Goal: Task Accomplishment & Management: Manage account settings

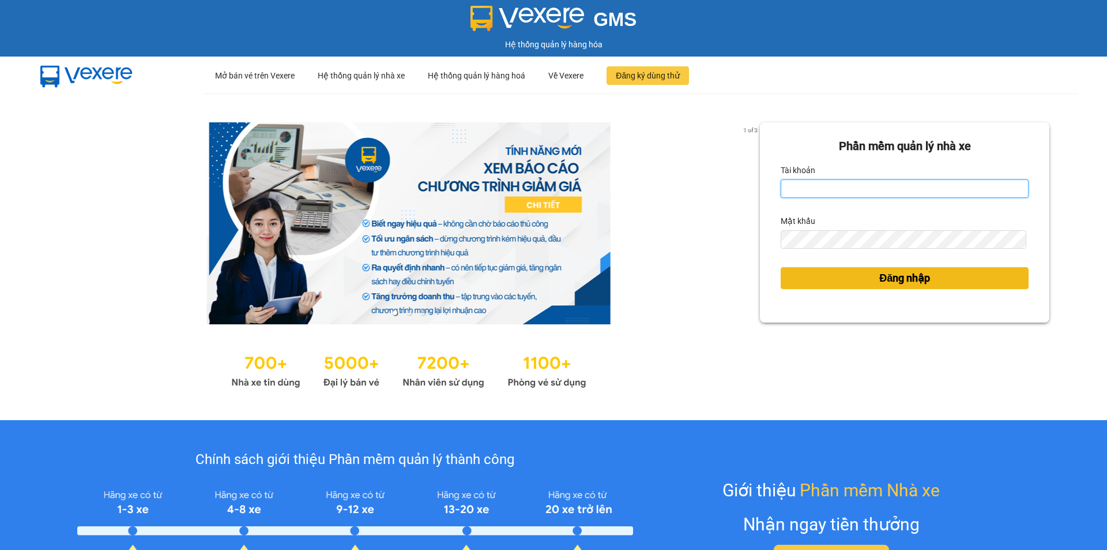
type input "vonhuy.hkot"
click at [899, 281] on span "Đăng nhập" at bounding box center [905, 278] width 51 height 16
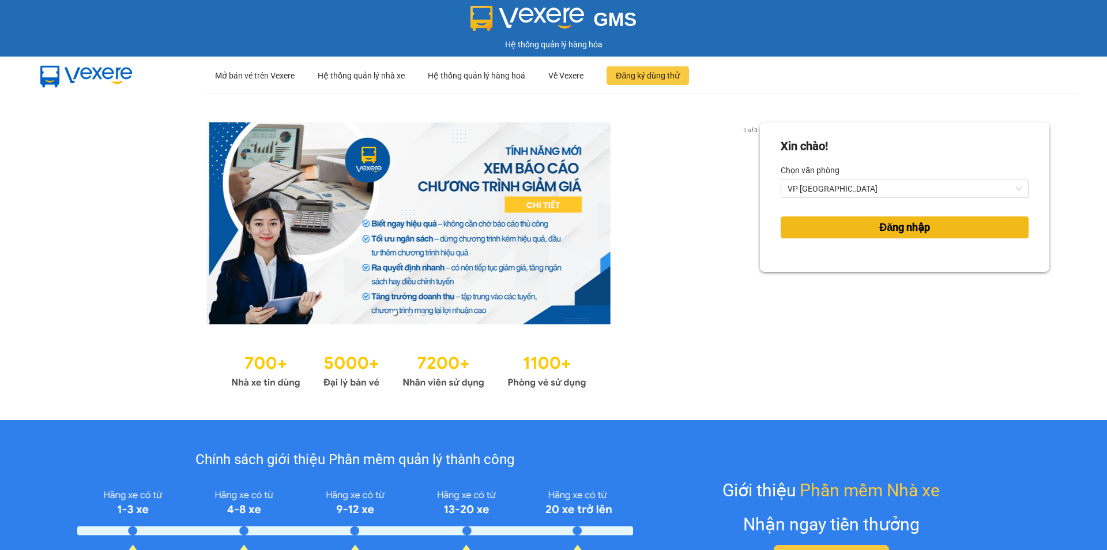
click at [844, 228] on button "Đăng nhập" at bounding box center [905, 227] width 248 height 22
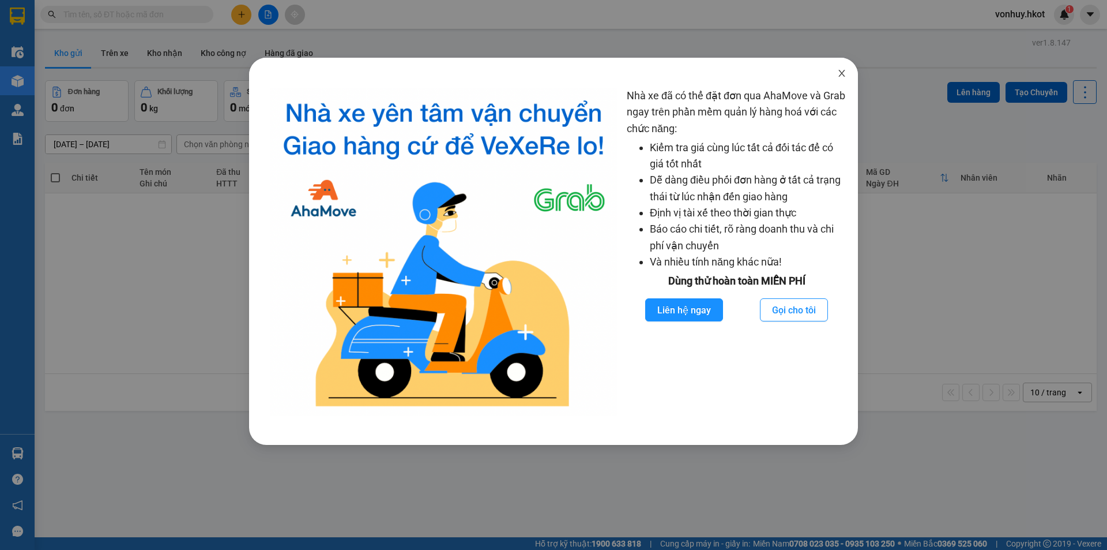
click at [842, 76] on icon "close" at bounding box center [841, 73] width 9 height 9
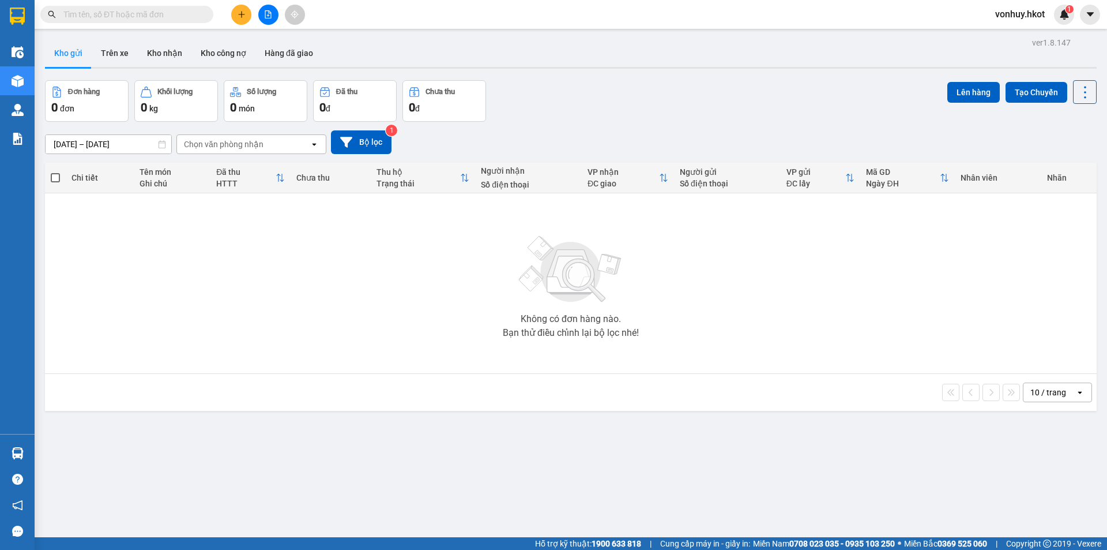
click at [151, 20] on input "text" at bounding box center [131, 14] width 136 height 13
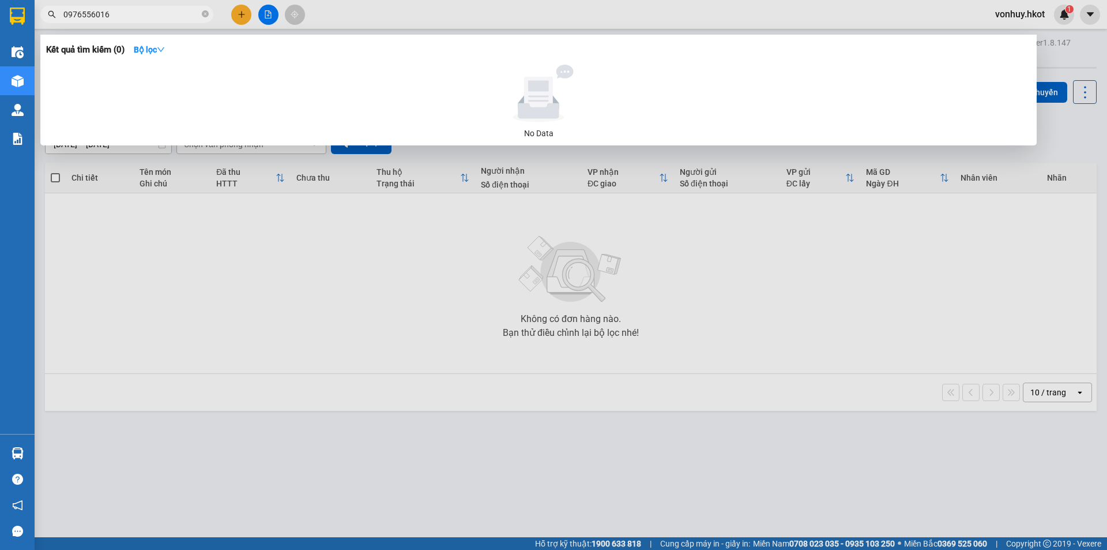
drag, startPoint x: 112, startPoint y: 16, endPoint x: 58, endPoint y: 14, distance: 54.3
click at [58, 14] on span "0976556016" at bounding box center [126, 14] width 173 height 17
type input "0976556016"
click at [875, 235] on div at bounding box center [553, 275] width 1107 height 550
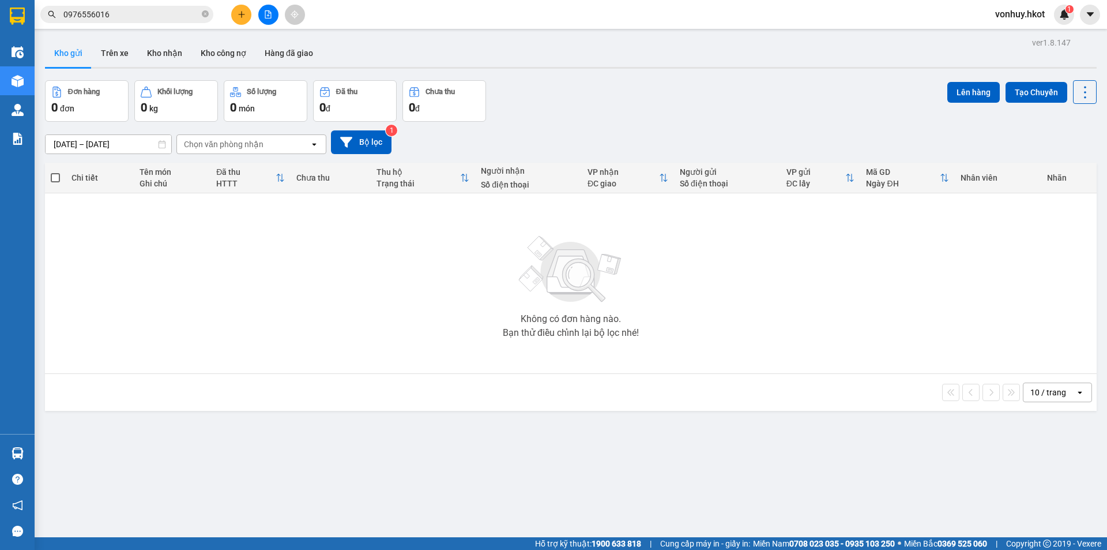
click at [163, 16] on input "0976556016" at bounding box center [131, 14] width 136 height 13
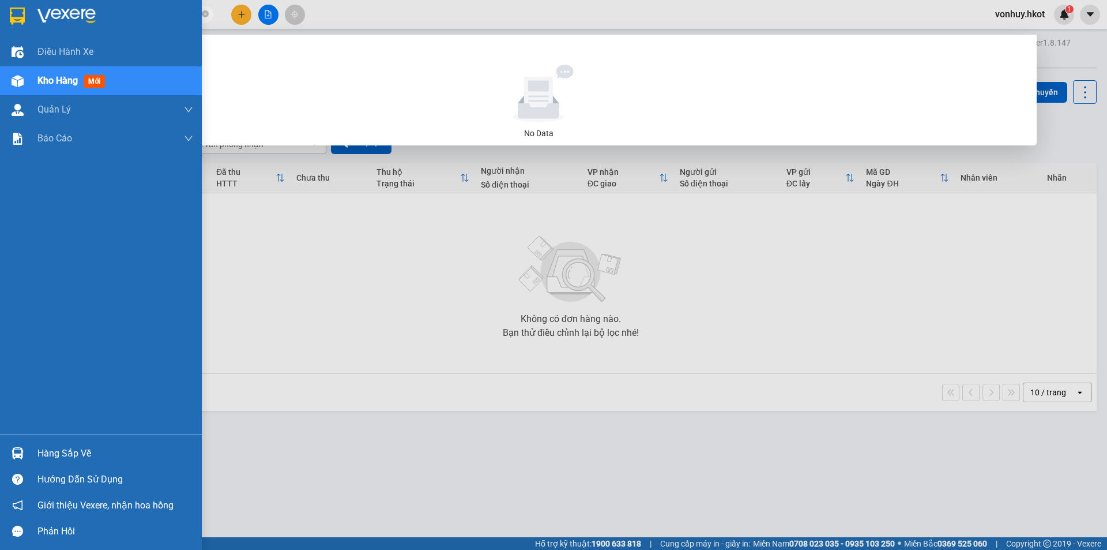
drag, startPoint x: 155, startPoint y: 16, endPoint x: 25, endPoint y: 15, distance: 129.8
click at [25, 15] on section "Kết quả tìm kiếm ( 0 ) Bộ lọc No Data 0976556016 vonhuy.hkot 1 Điều hành xe Kho…" at bounding box center [553, 275] width 1107 height 550
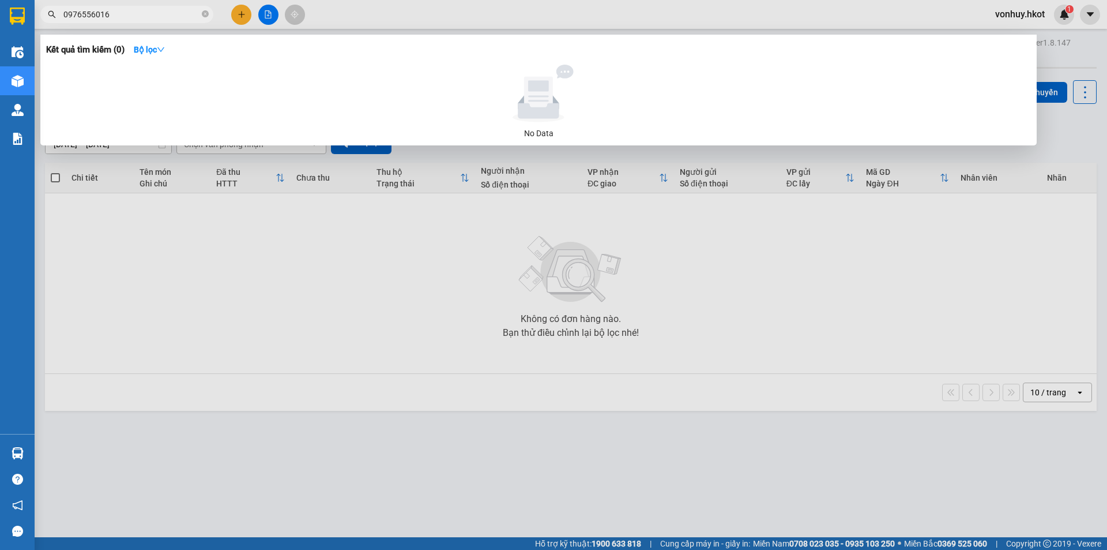
click at [319, 247] on div at bounding box center [553, 275] width 1107 height 550
click at [206, 14] on icon "close-circle" at bounding box center [205, 13] width 7 height 7
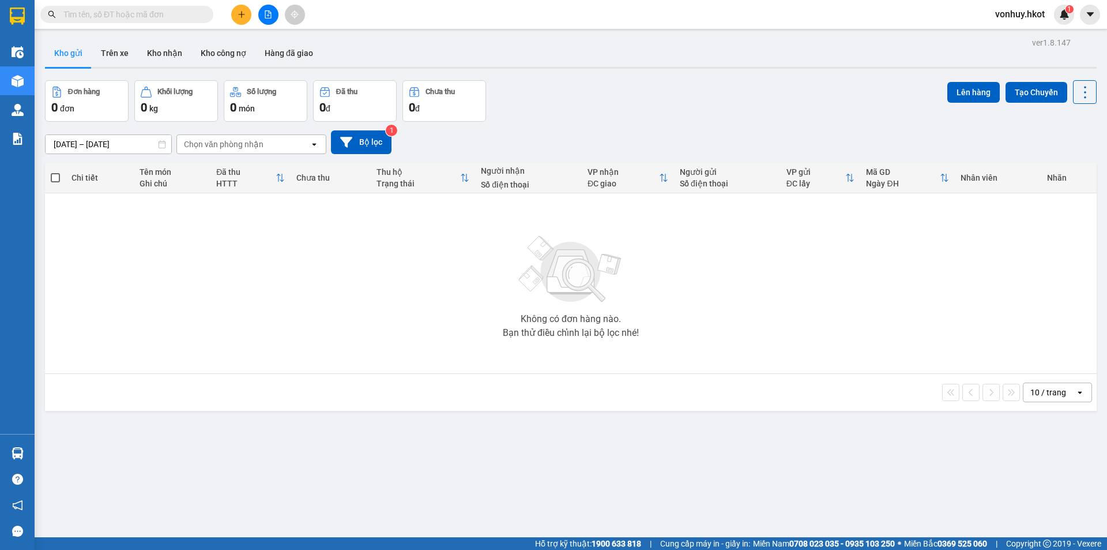
click at [164, 17] on input "text" at bounding box center [131, 14] width 136 height 13
click at [187, 14] on input "text" at bounding box center [131, 14] width 136 height 13
type input "0"
click at [129, 20] on input "0" at bounding box center [131, 14] width 136 height 13
click at [207, 13] on icon "close-circle" at bounding box center [205, 13] width 7 height 7
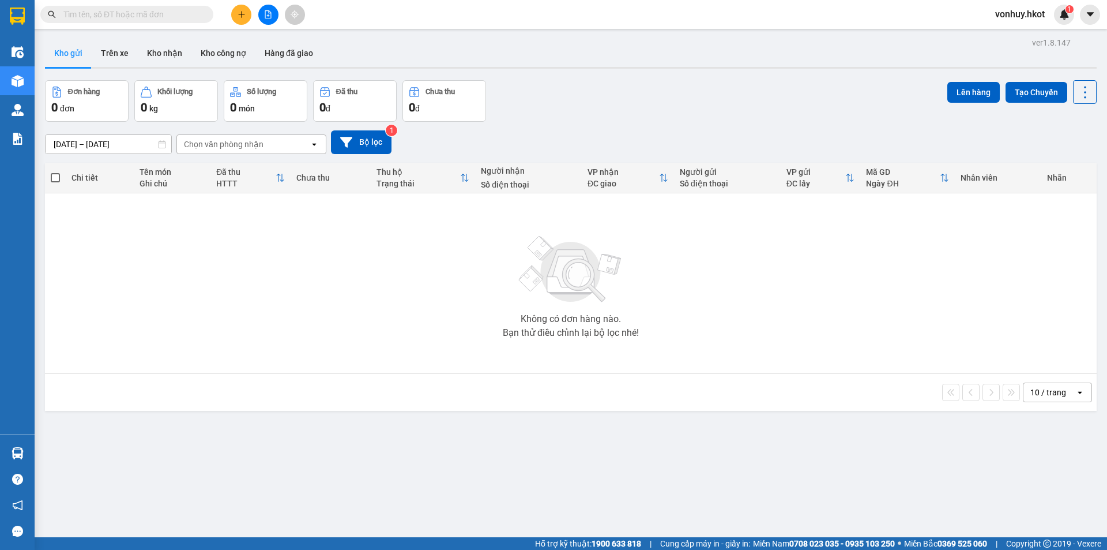
click at [161, 14] on input "text" at bounding box center [131, 14] width 136 height 13
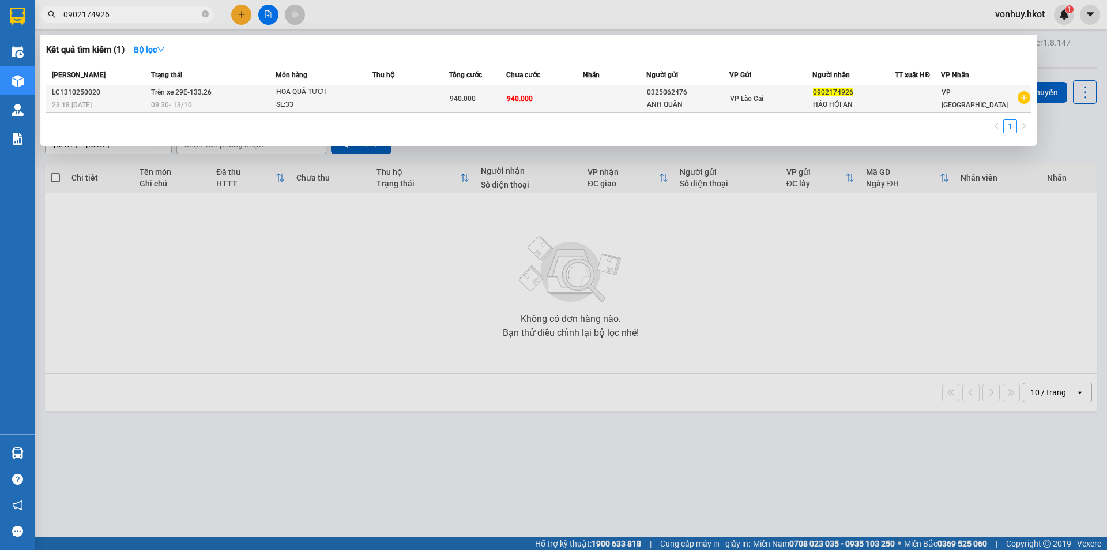
type input "0902174926"
click at [918, 97] on div at bounding box center [918, 99] width 45 height 12
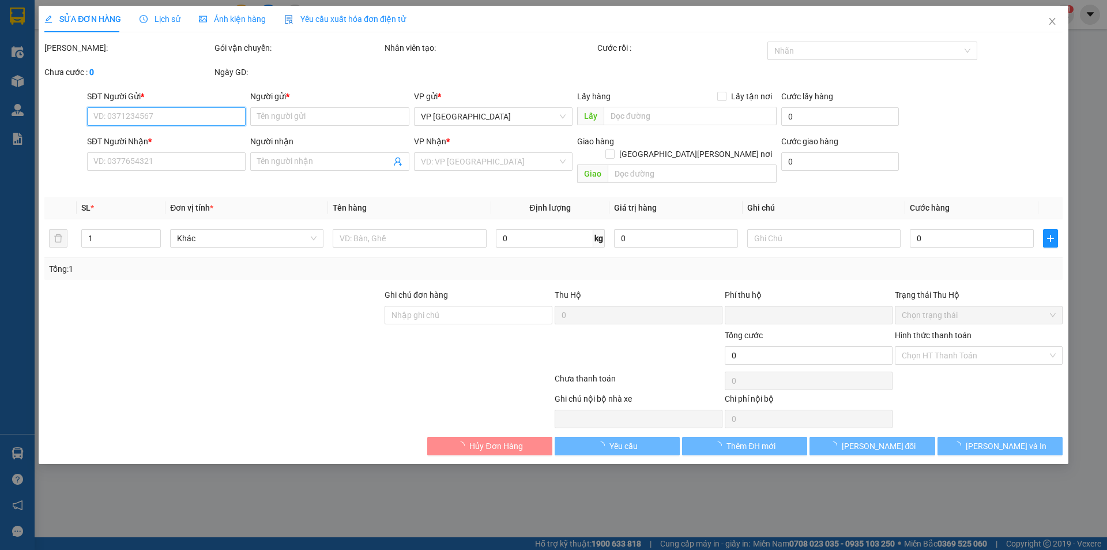
type input "0325062476"
type input "ANH QUÂN"
type input "0902174926"
type input "HẢO HỘI AN"
type input "0"
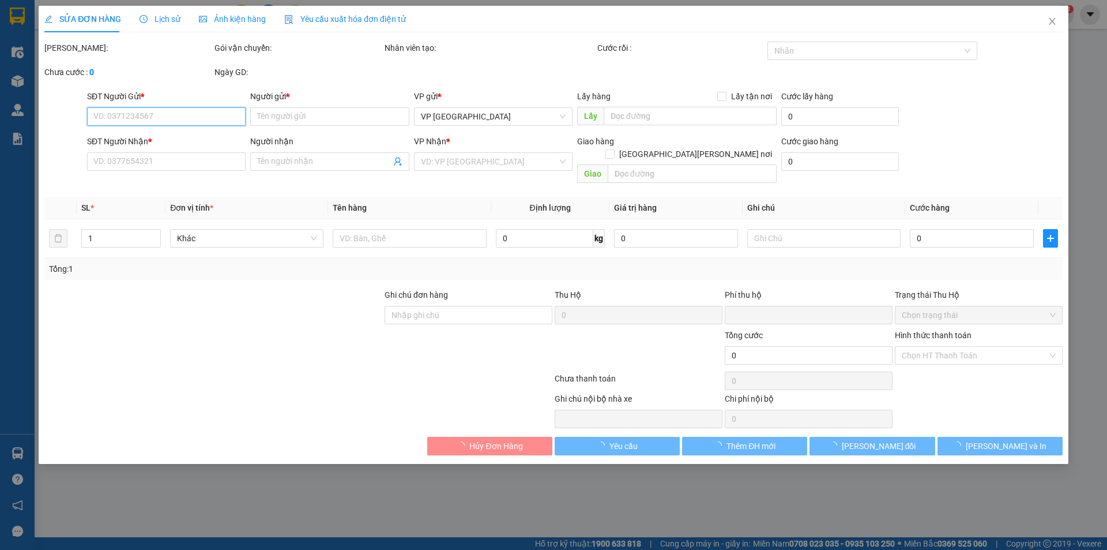
type input "940.000"
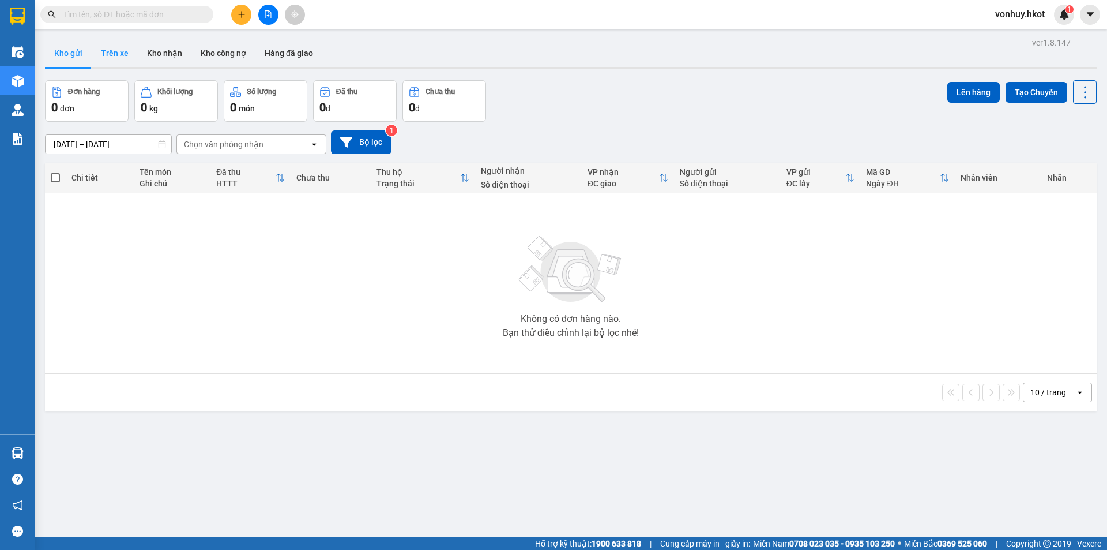
click at [117, 52] on button "Trên xe" at bounding box center [115, 53] width 46 height 28
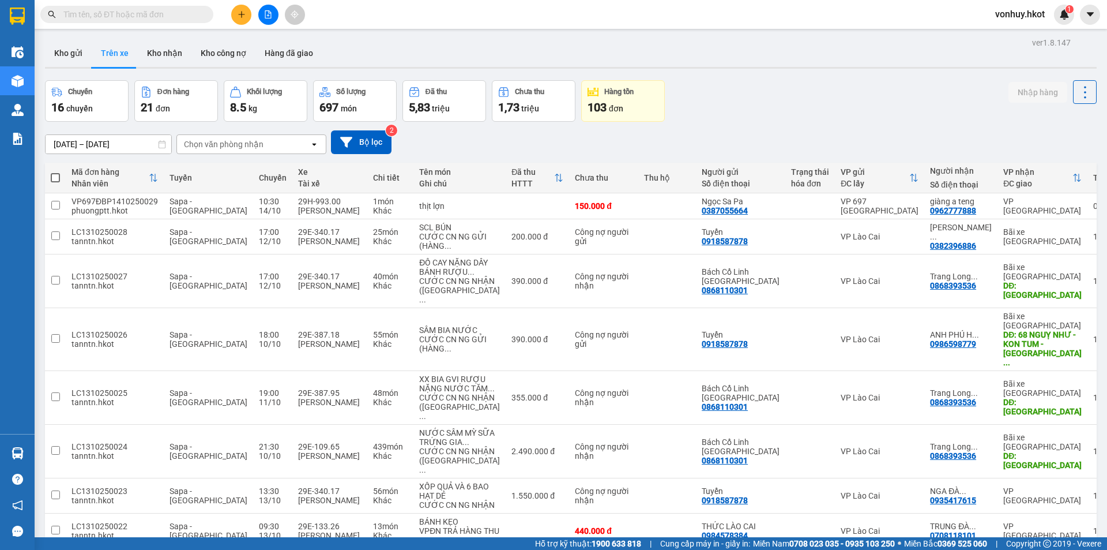
click at [233, 138] on div "Chọn văn phòng nhận" at bounding box center [224, 144] width 80 height 12
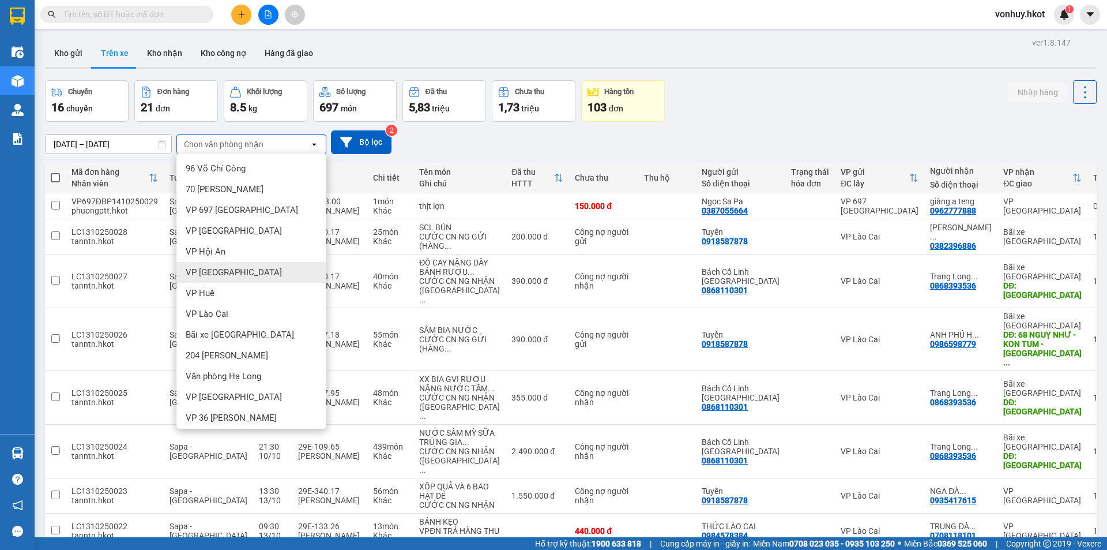
click at [214, 268] on span "VP [GEOGRAPHIC_DATA]" at bounding box center [234, 272] width 96 height 12
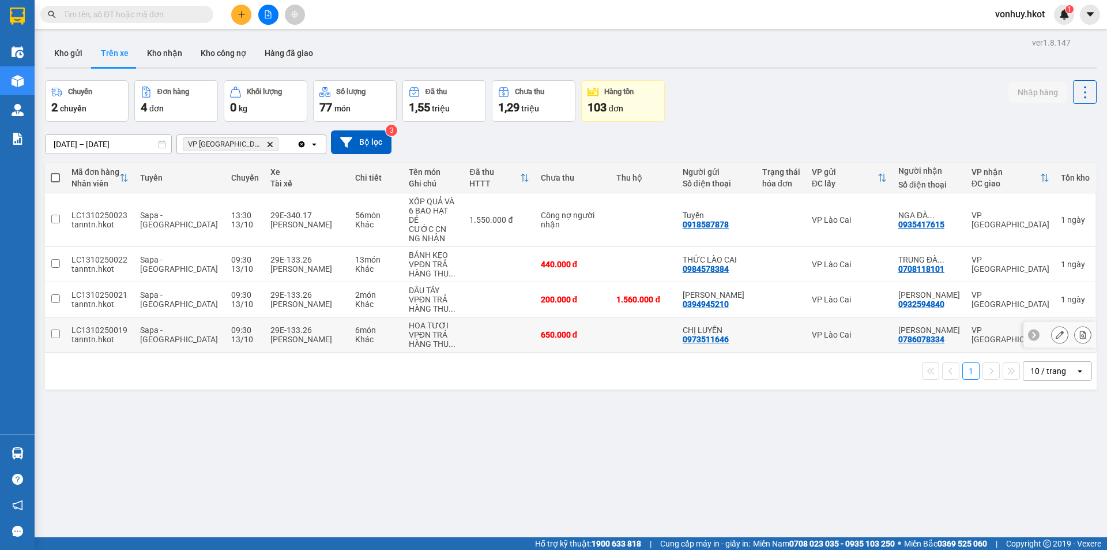
click at [281, 335] on div "[PERSON_NAME]" at bounding box center [306, 339] width 73 height 9
checkbox input "true"
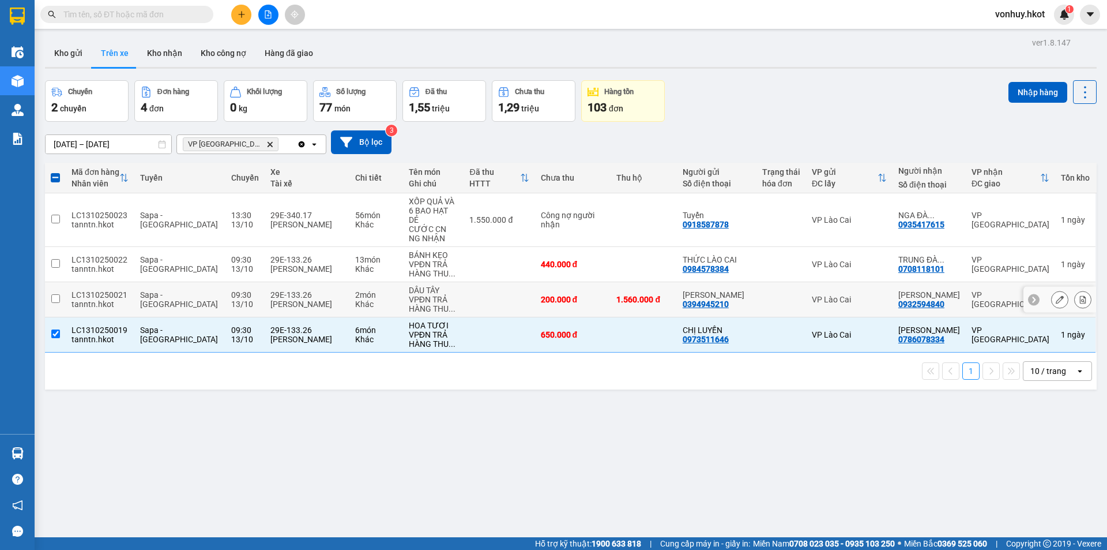
click at [241, 291] on td "09:30 [DATE]" at bounding box center [245, 299] width 39 height 35
checkbox input "true"
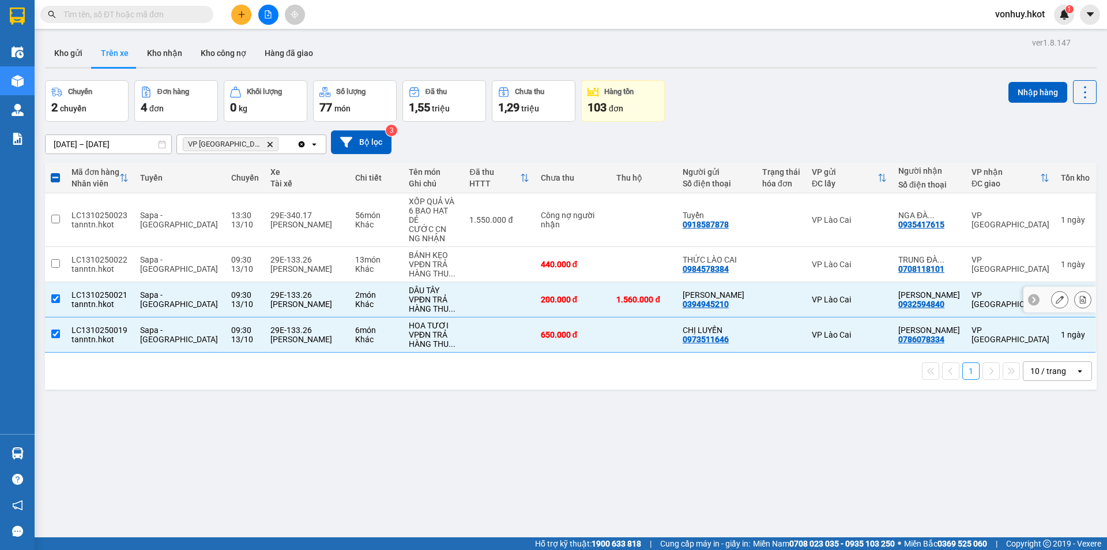
click at [265, 266] on td "29E-133.26 [PERSON_NAME]" at bounding box center [307, 264] width 85 height 35
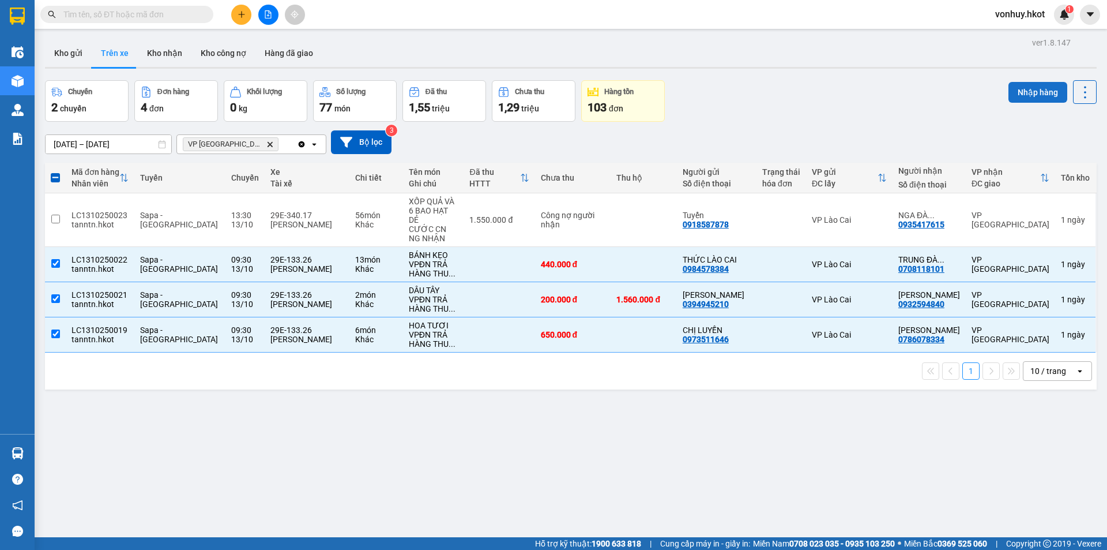
click at [1016, 97] on button "Nhập hàng" at bounding box center [1038, 92] width 59 height 21
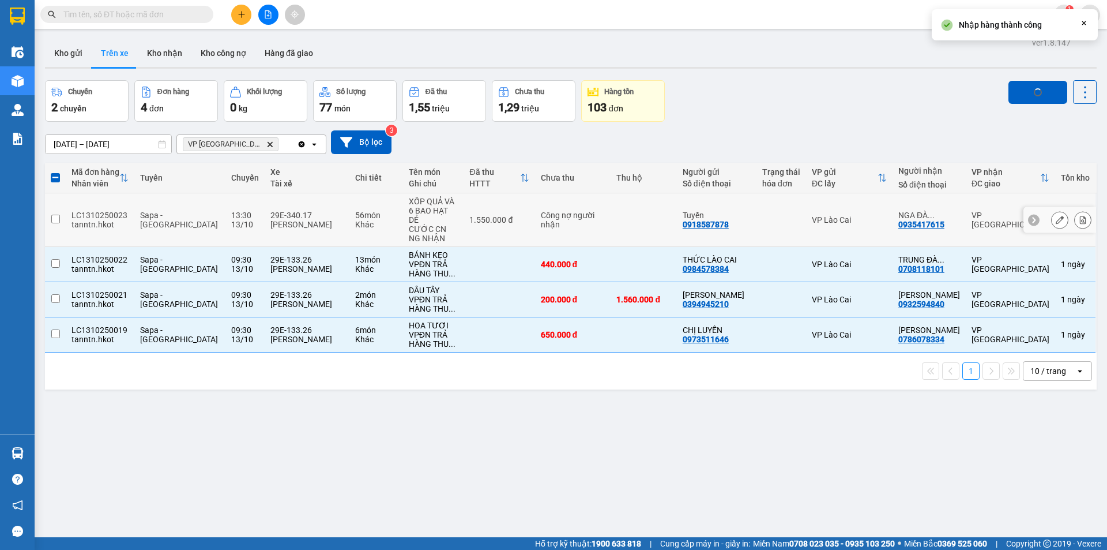
checkbox input "false"
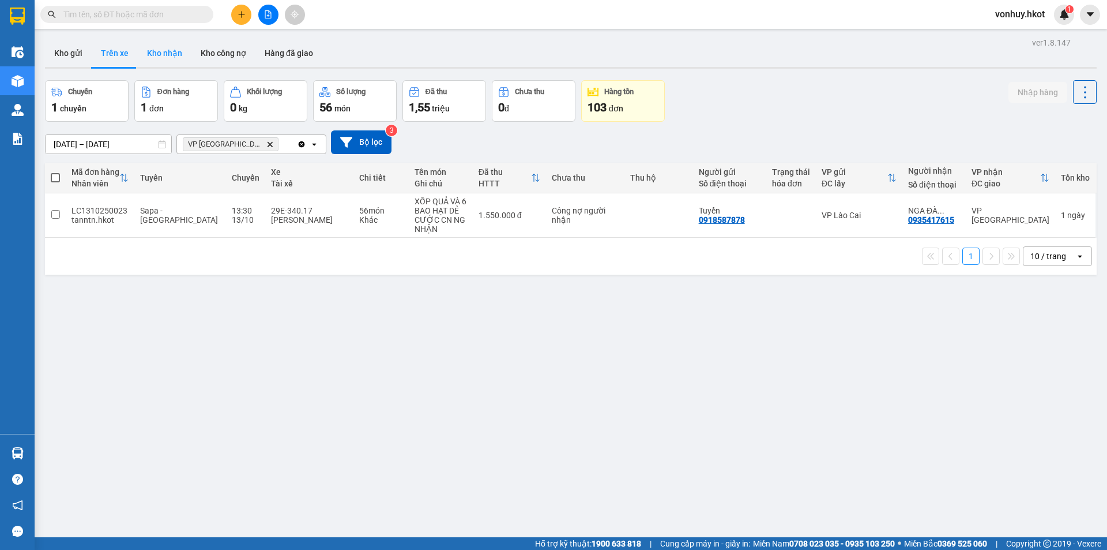
click at [157, 59] on button "Kho nhận" at bounding box center [165, 53] width 54 height 28
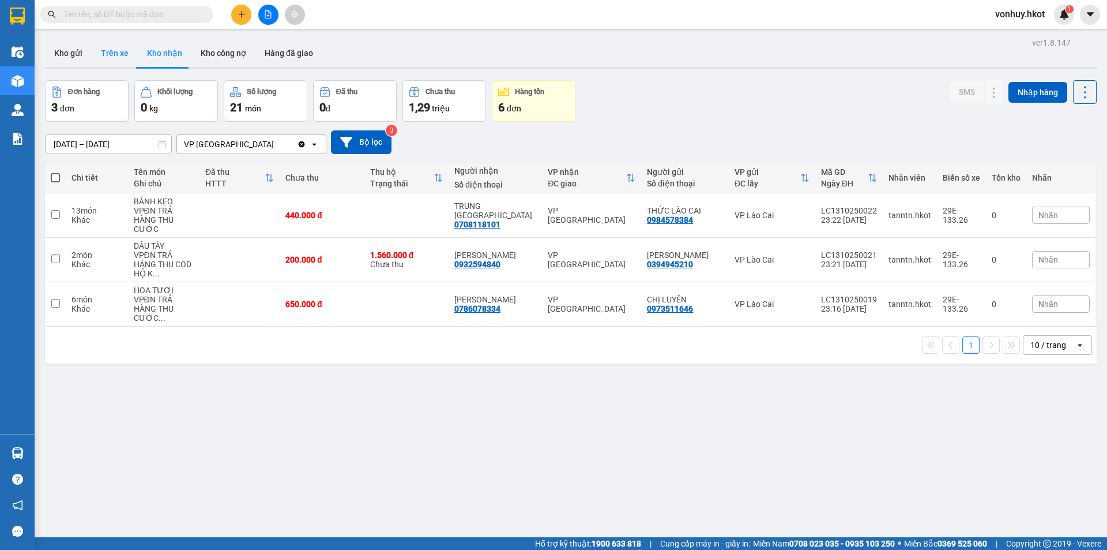
click at [105, 56] on button "Trên xe" at bounding box center [115, 53] width 46 height 28
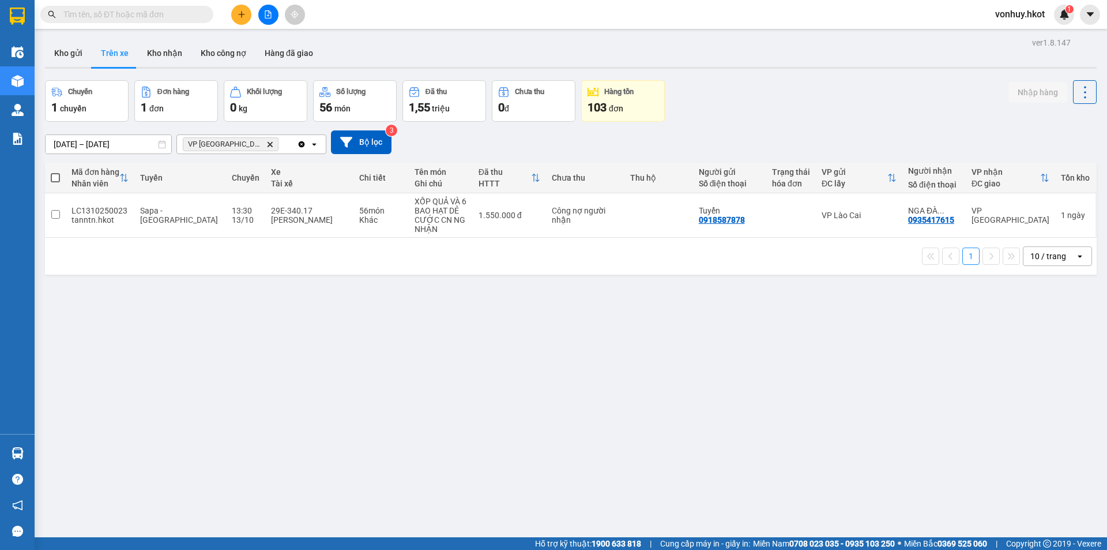
click at [268, 142] on icon "VP Đà Nẵng, close by backspace" at bounding box center [270, 143] width 5 height 5
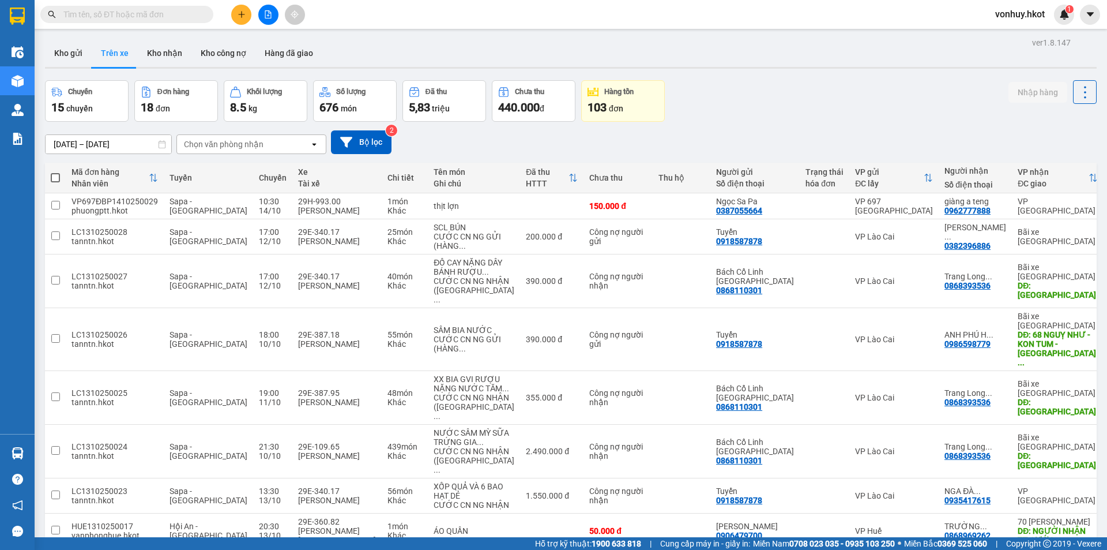
click at [138, 14] on input "text" at bounding box center [131, 14] width 136 height 13
click at [238, 9] on button at bounding box center [241, 15] width 20 height 20
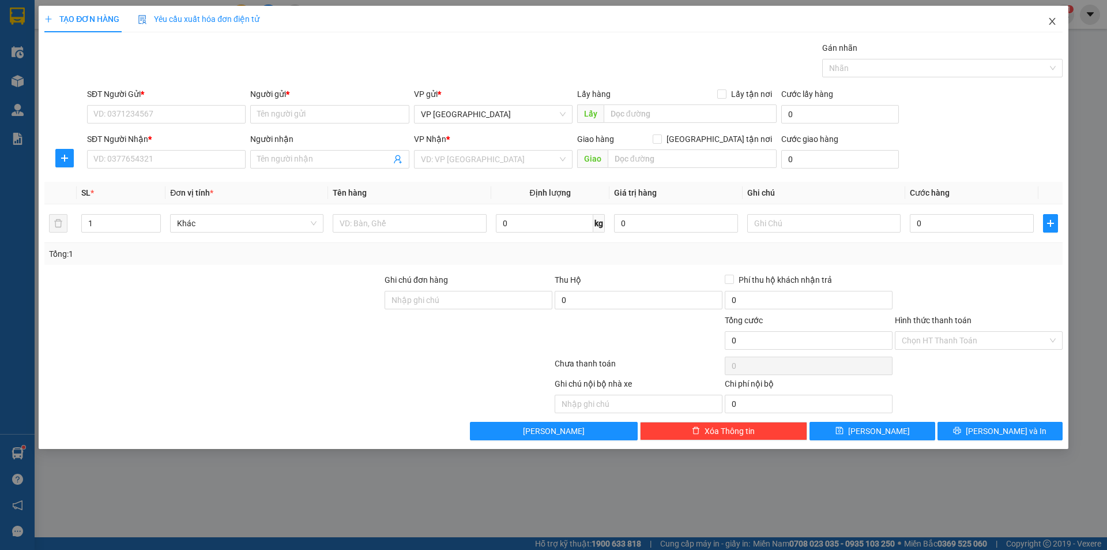
click at [1054, 20] on icon "close" at bounding box center [1052, 21] width 6 height 7
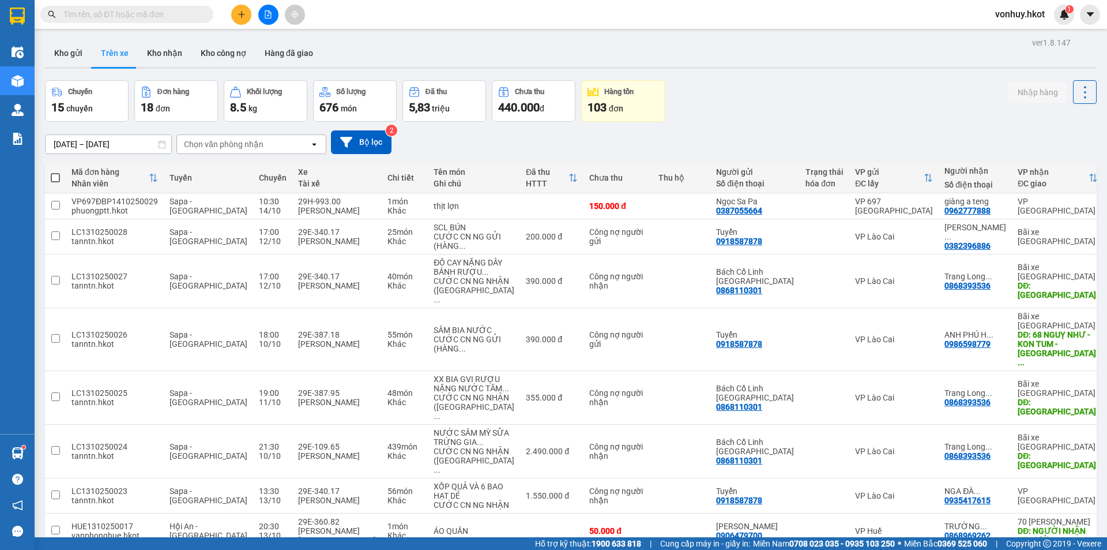
click at [218, 1] on div "Kết quả tìm kiếm ( 0 ) Bộ lọc No Data vonhuy.hkot 1" at bounding box center [553, 14] width 1107 height 29
click at [166, 15] on input "text" at bounding box center [131, 14] width 136 height 13
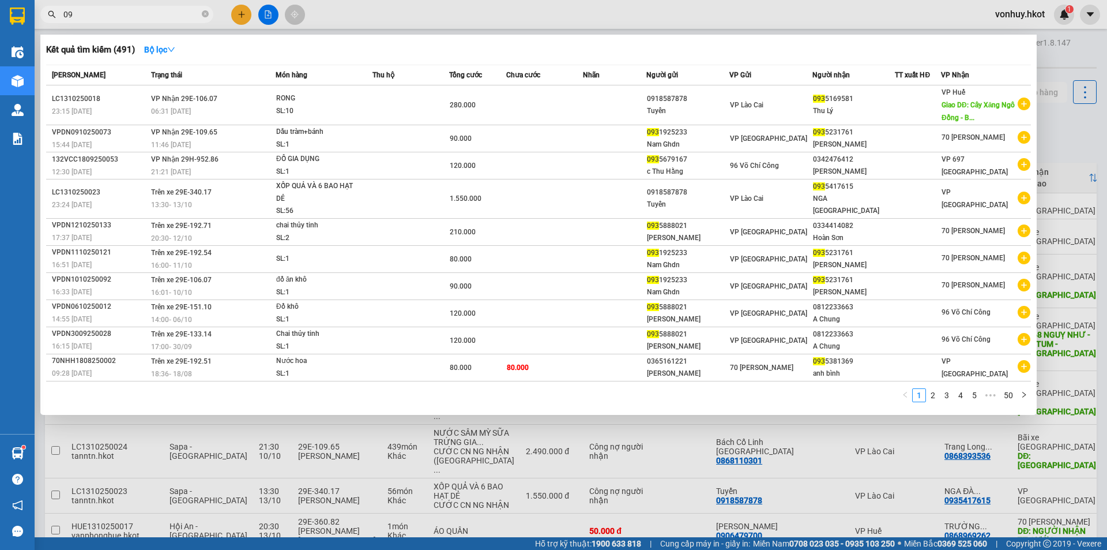
type input "0"
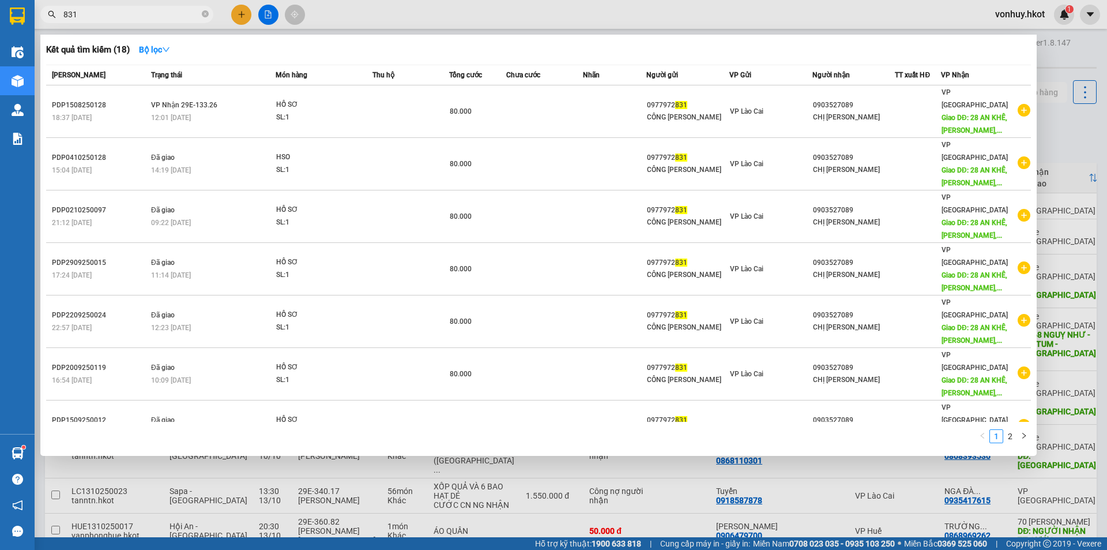
drag, startPoint x: 108, startPoint y: 17, endPoint x: 0, endPoint y: 11, distance: 108.6
click at [0, 11] on section "Kết quả tìm kiếm ( 18 ) Bộ lọc Mã ĐH Trạng thái Món hàng Thu hộ Tổng cước Chưa …" at bounding box center [553, 275] width 1107 height 550
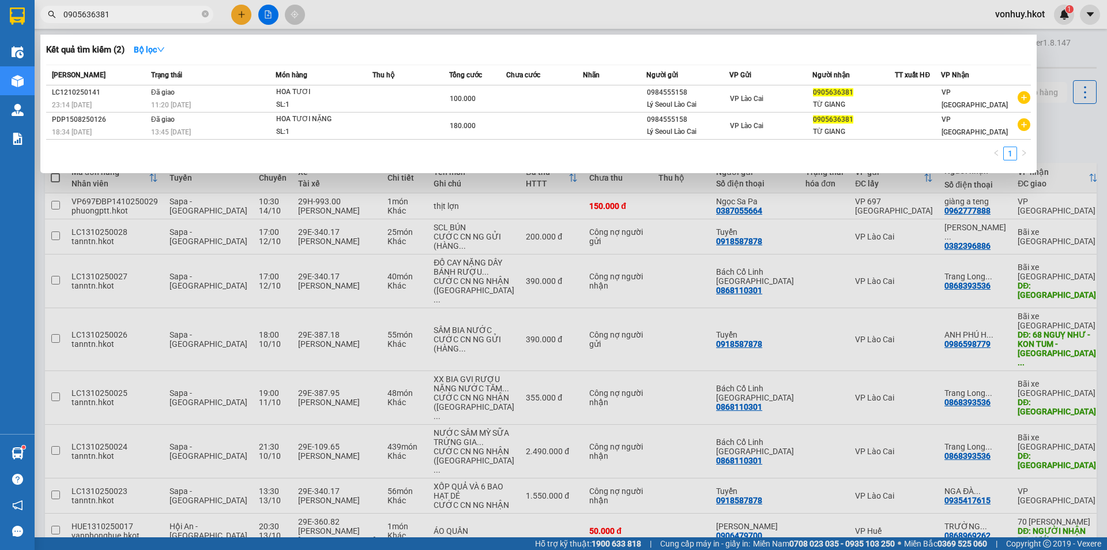
type input "0905636381"
click at [204, 14] on icon "close-circle" at bounding box center [205, 13] width 7 height 7
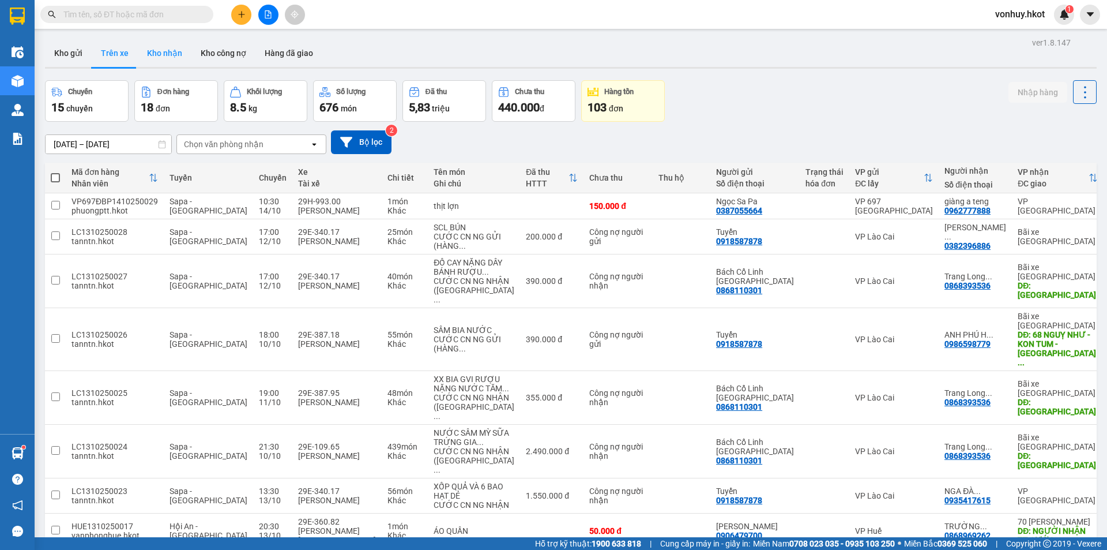
click at [151, 57] on button "Kho nhận" at bounding box center [165, 53] width 54 height 28
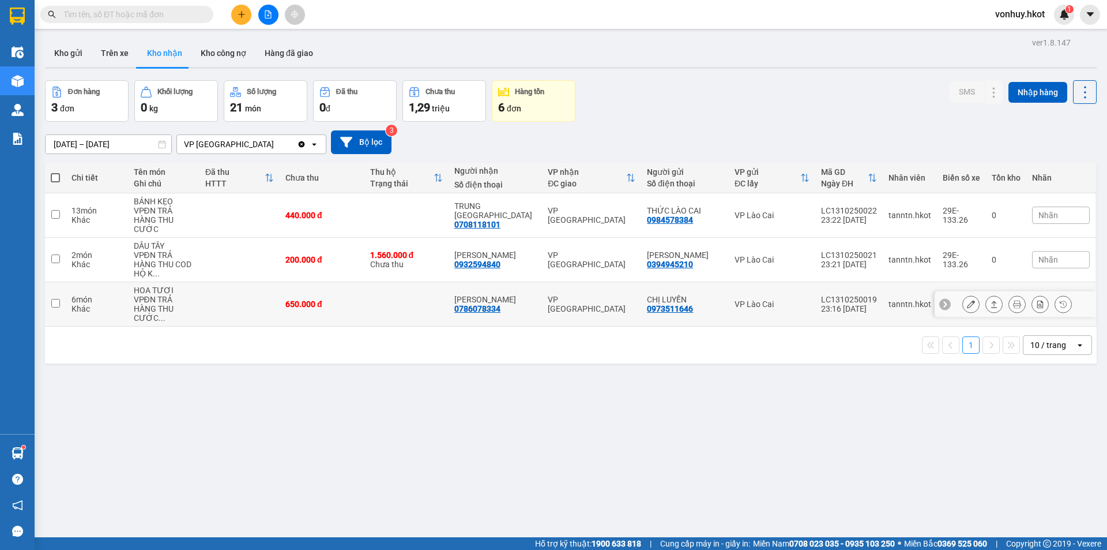
click at [311, 299] on div "650.000 đ" at bounding box center [321, 303] width 73 height 9
checkbox input "true"
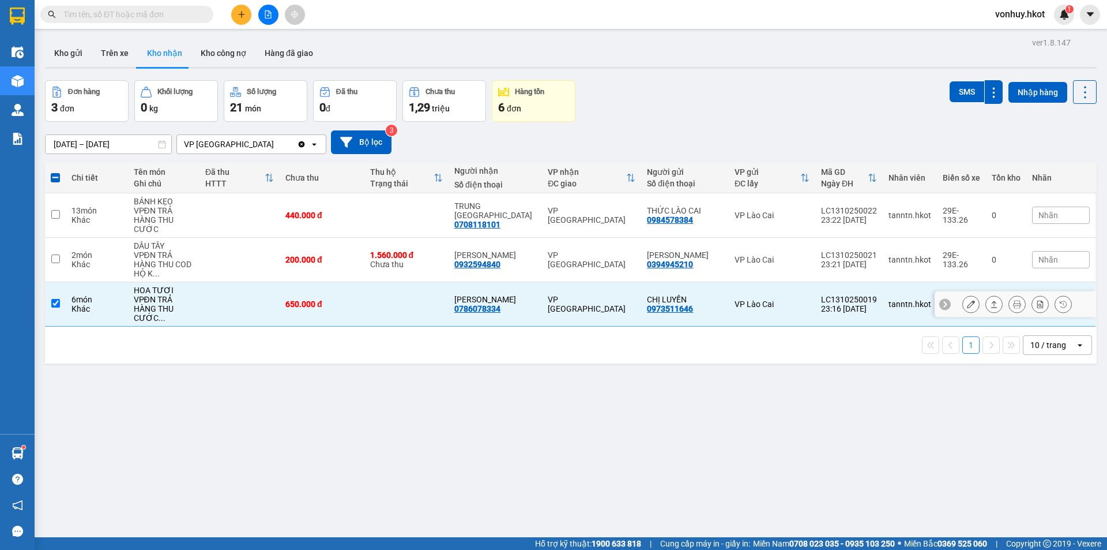
click at [990, 300] on icon at bounding box center [994, 304] width 8 height 8
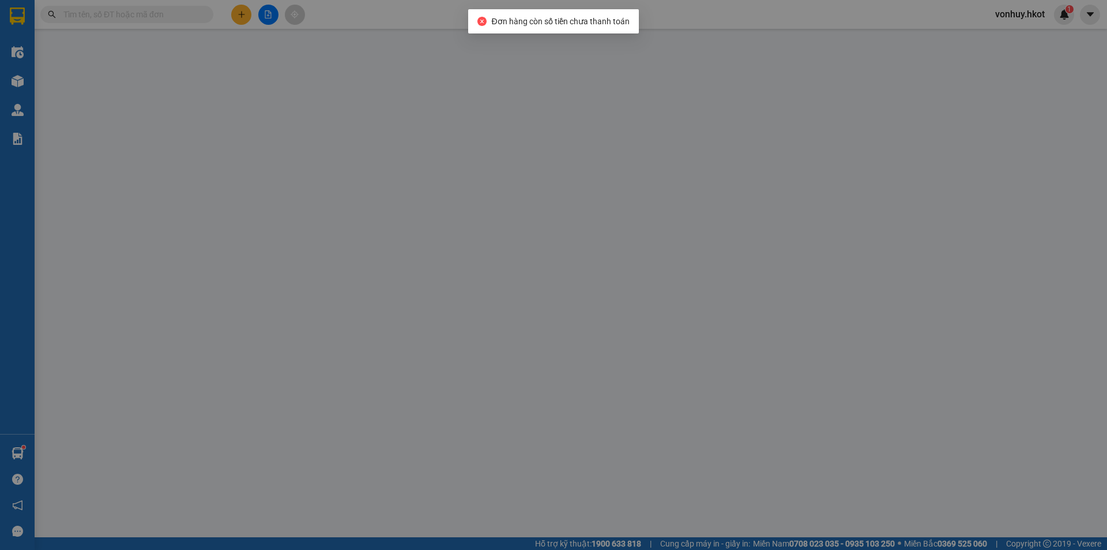
type input "0973511646"
type input "CHỊ LUYẾN"
type input "0786078334"
type input "[PERSON_NAME]"
type input "0"
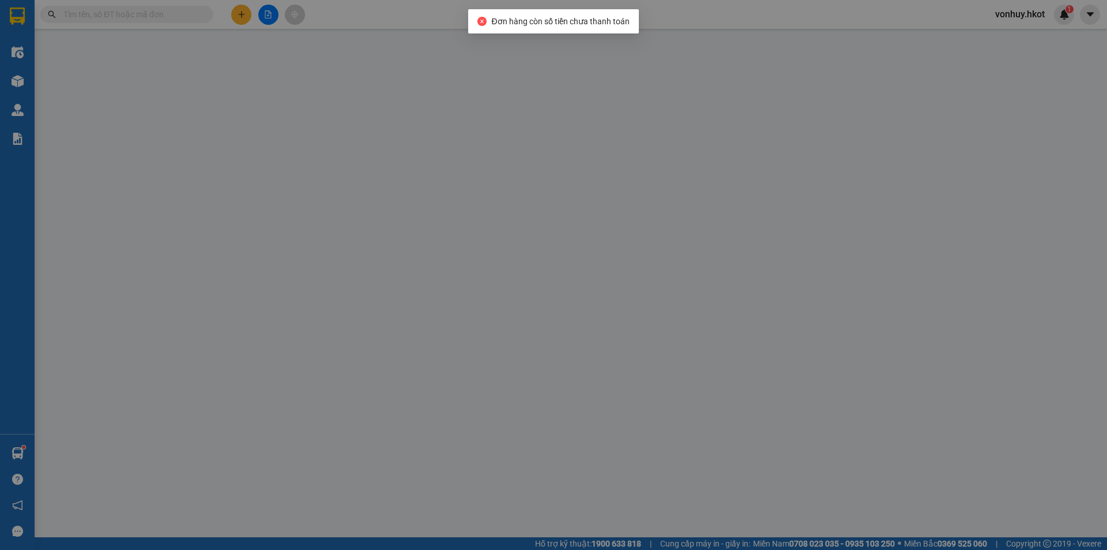
type input "650.000"
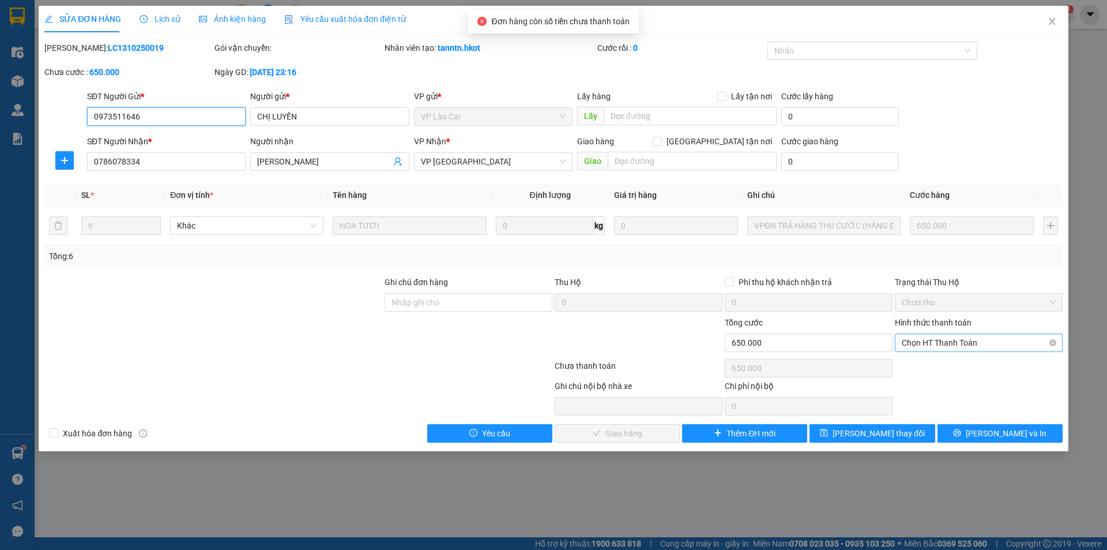
click at [978, 349] on span "Chọn HT Thanh Toán" at bounding box center [979, 342] width 154 height 17
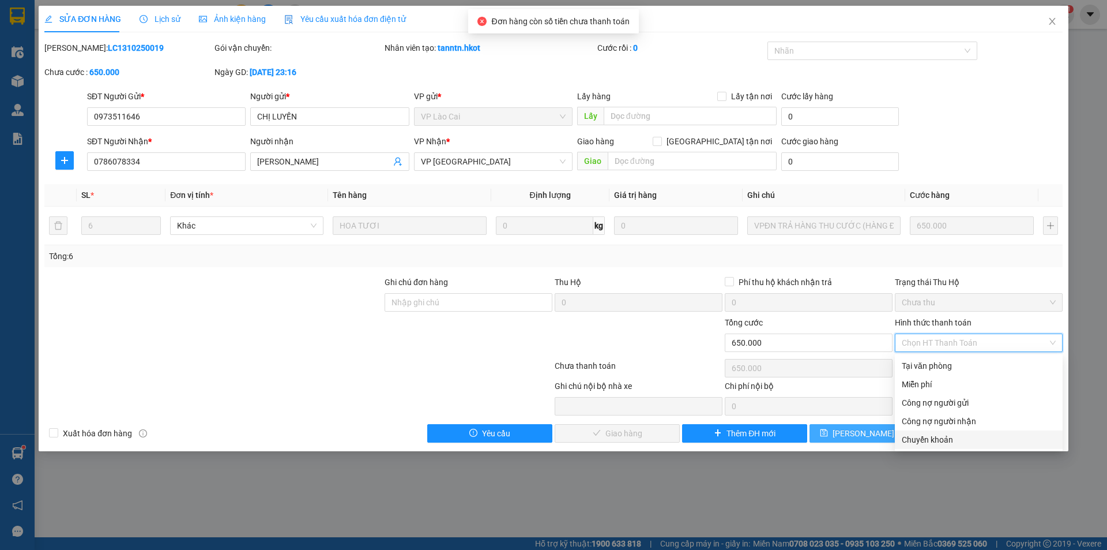
click at [933, 440] on div "Chuyển khoản" at bounding box center [979, 439] width 154 height 13
type input "0"
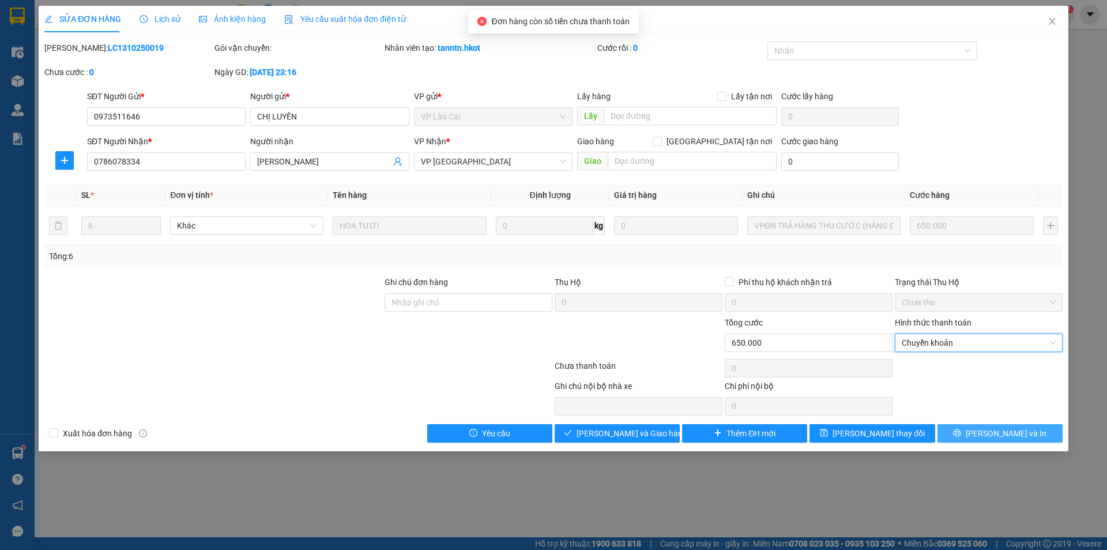
click at [1007, 437] on span "[PERSON_NAME] và In" at bounding box center [1006, 433] width 81 height 13
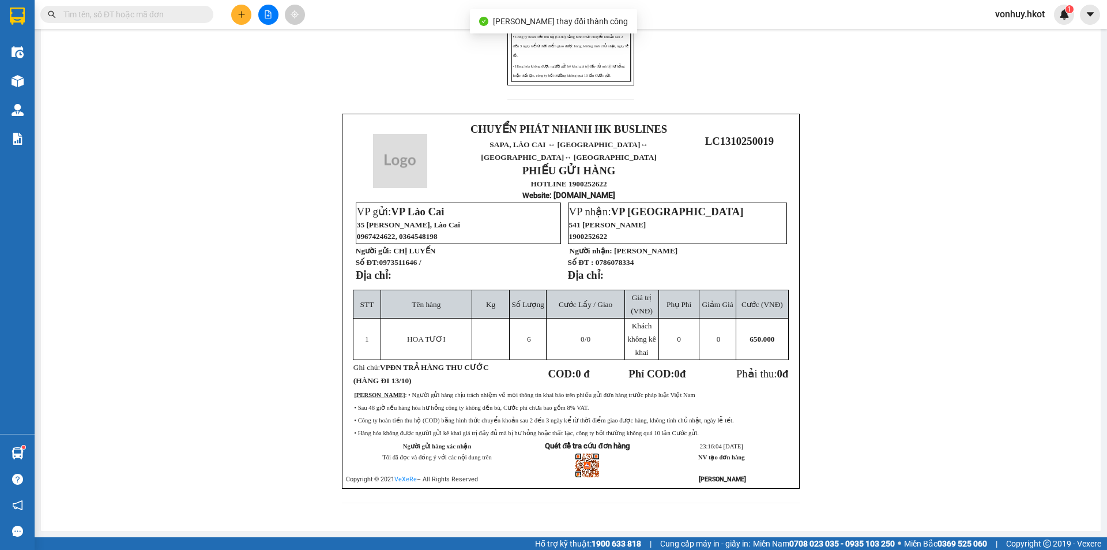
scroll to position [298, 0]
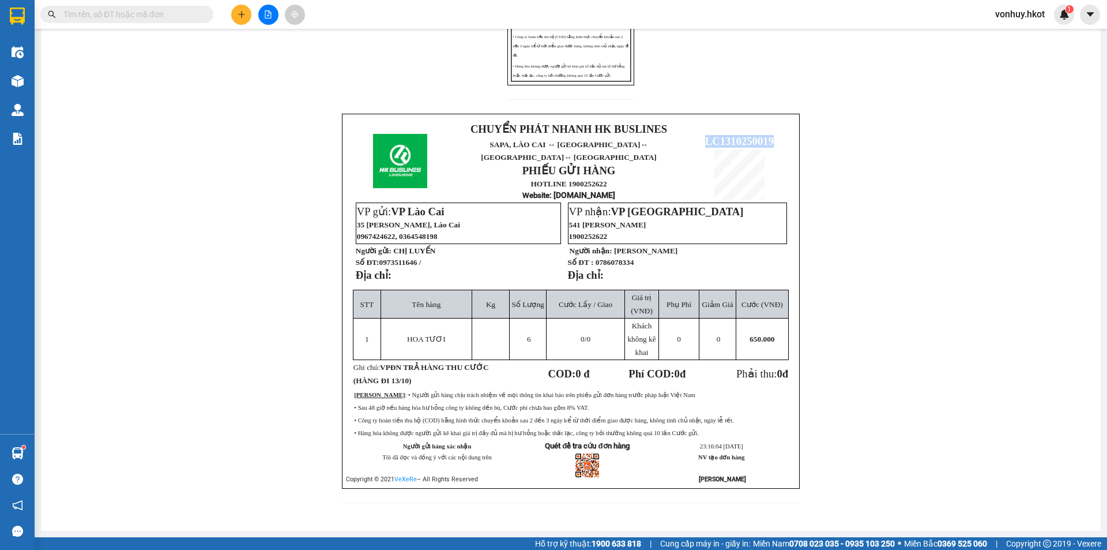
drag, startPoint x: 700, startPoint y: 128, endPoint x: 779, endPoint y: 125, distance: 79.1
click at [779, 125] on td "LC1310250019" at bounding box center [739, 161] width 104 height 81
copy span "LC1310250019"
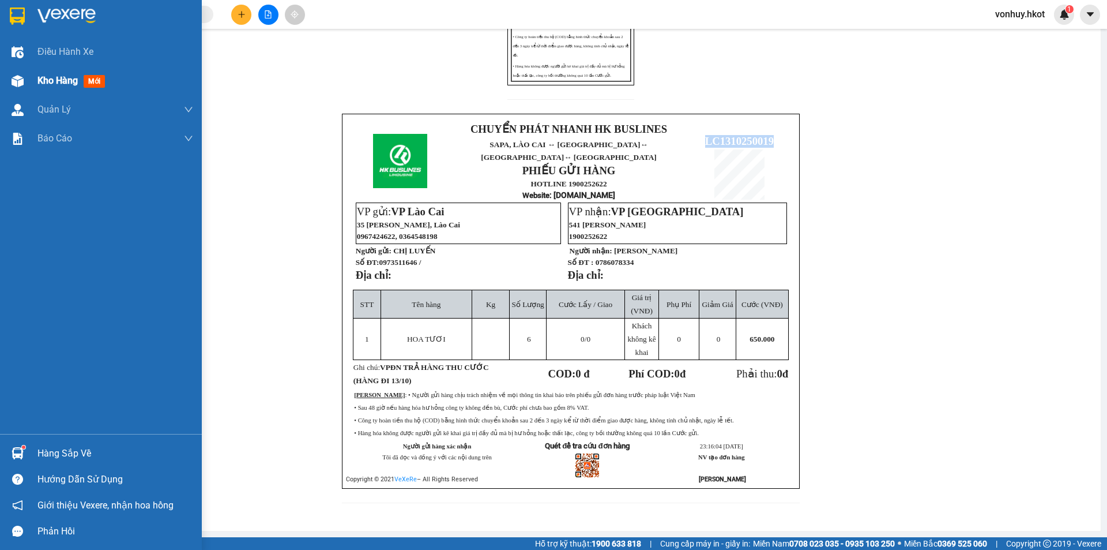
click at [31, 89] on div "Kho hàng mới" at bounding box center [101, 80] width 202 height 29
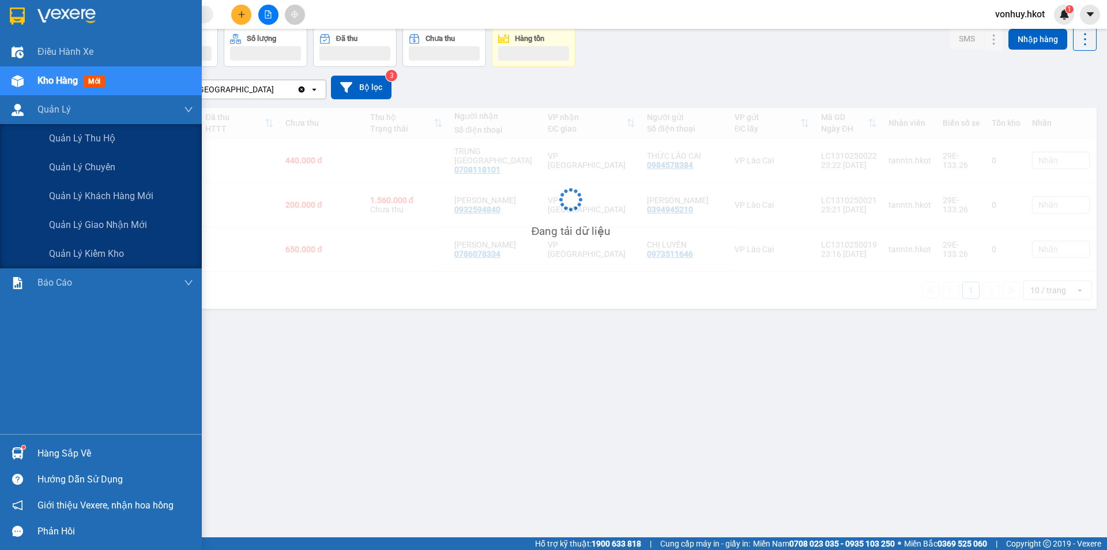
scroll to position [53, 0]
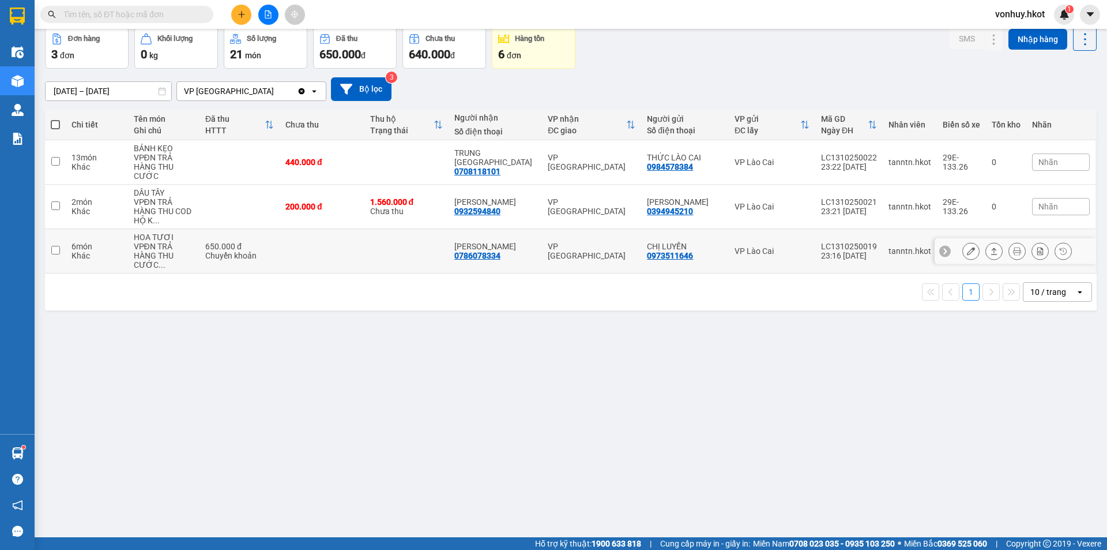
click at [179, 242] on div "VPĐN TRẢ HÀNG THU CƯỚC ..." at bounding box center [164, 256] width 60 height 28
checkbox input "true"
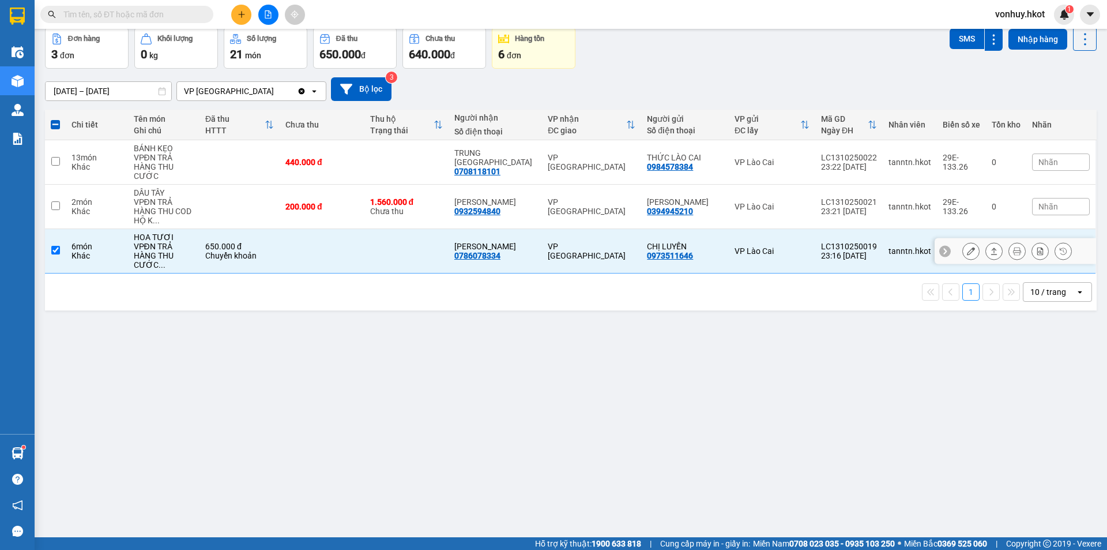
click at [991, 241] on button at bounding box center [994, 251] width 16 height 20
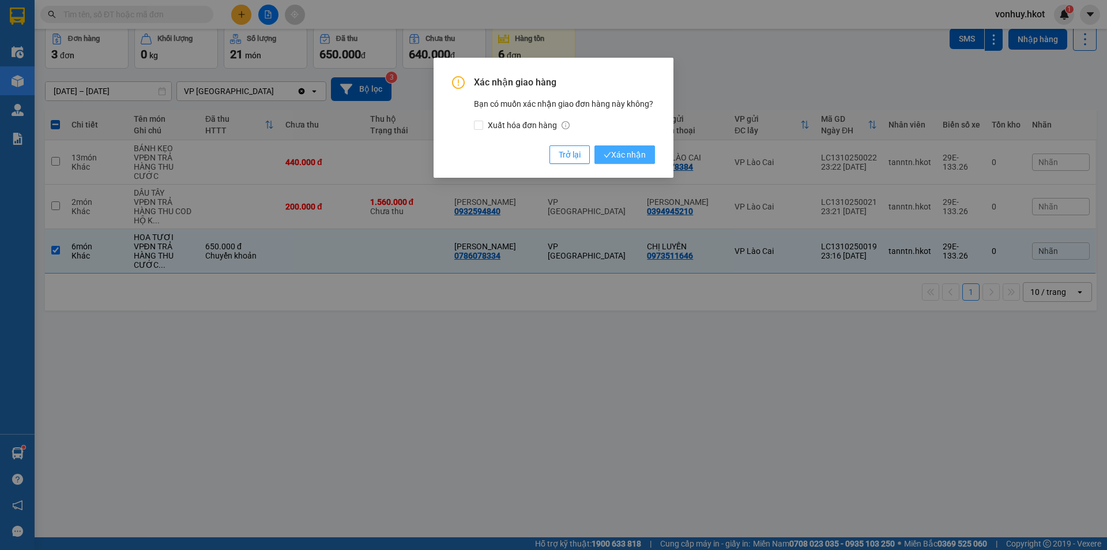
click at [646, 161] on button "Xác nhận" at bounding box center [625, 154] width 61 height 18
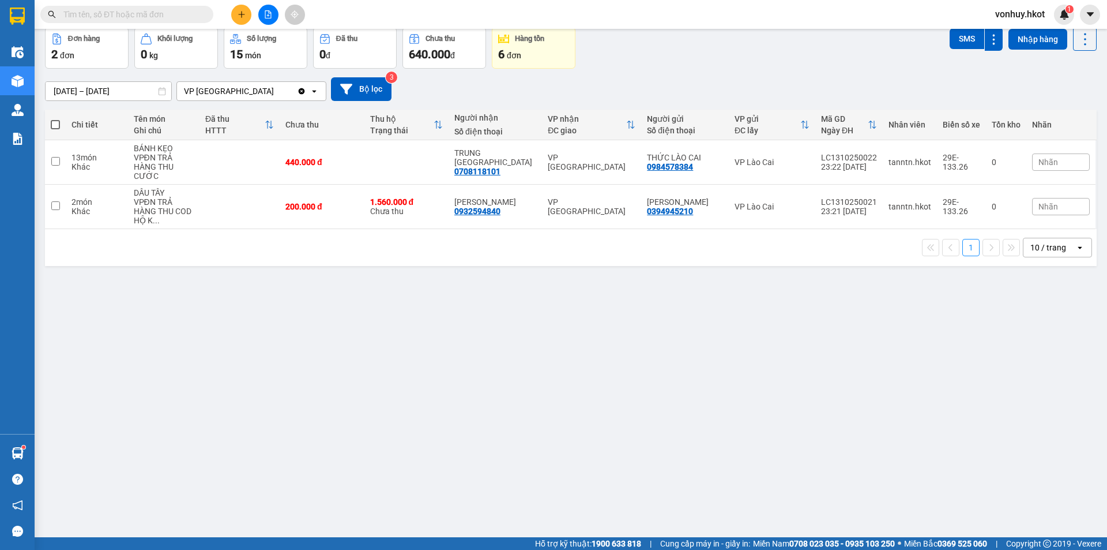
drag, startPoint x: 520, startPoint y: 264, endPoint x: 510, endPoint y: 263, distance: 10.4
click at [519, 264] on div "ver 1.8.147 Kho gửi Trên xe Kho nhận Kho công nợ Hàng đã giao Đơn hàng 2 đơn Kh…" at bounding box center [570, 257] width 1061 height 550
click at [251, 203] on td at bounding box center [240, 207] width 80 height 44
checkbox input "true"
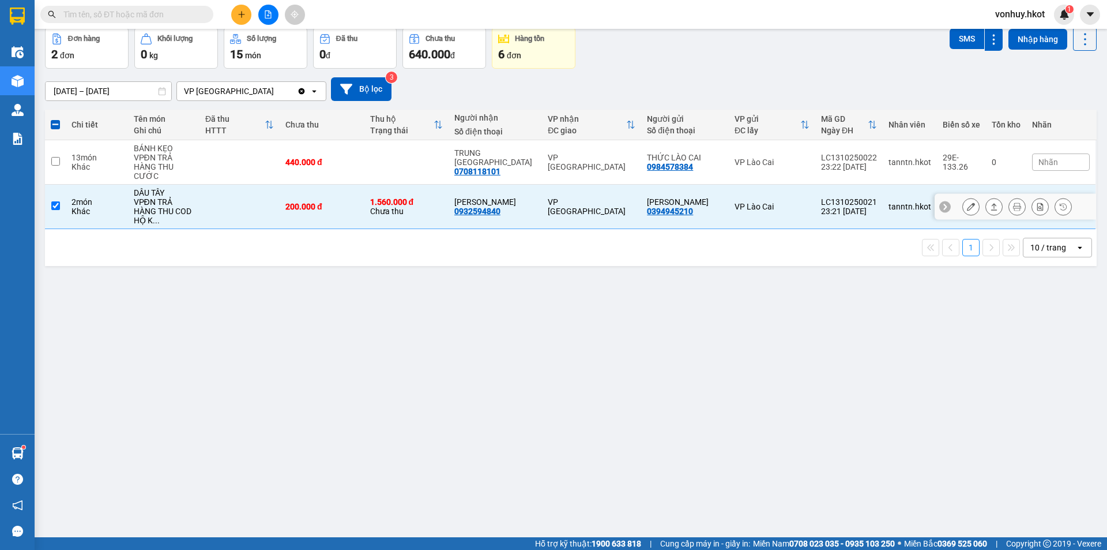
click at [990, 202] on icon at bounding box center [994, 206] width 8 height 8
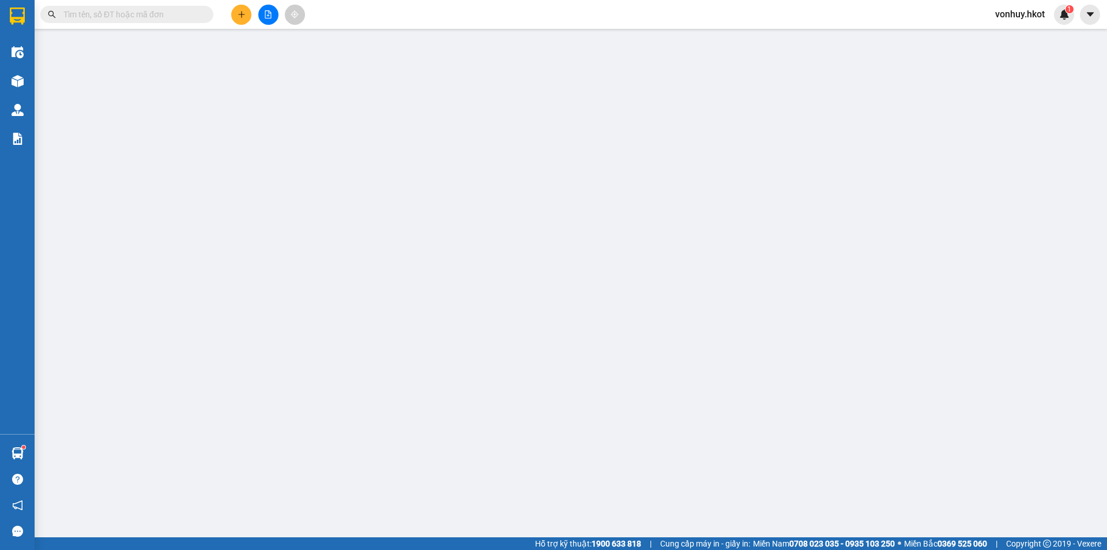
type input "0394945210"
type input "[PERSON_NAME]"
type input "0932594840"
type input "[PERSON_NAME]"
type input "200.000"
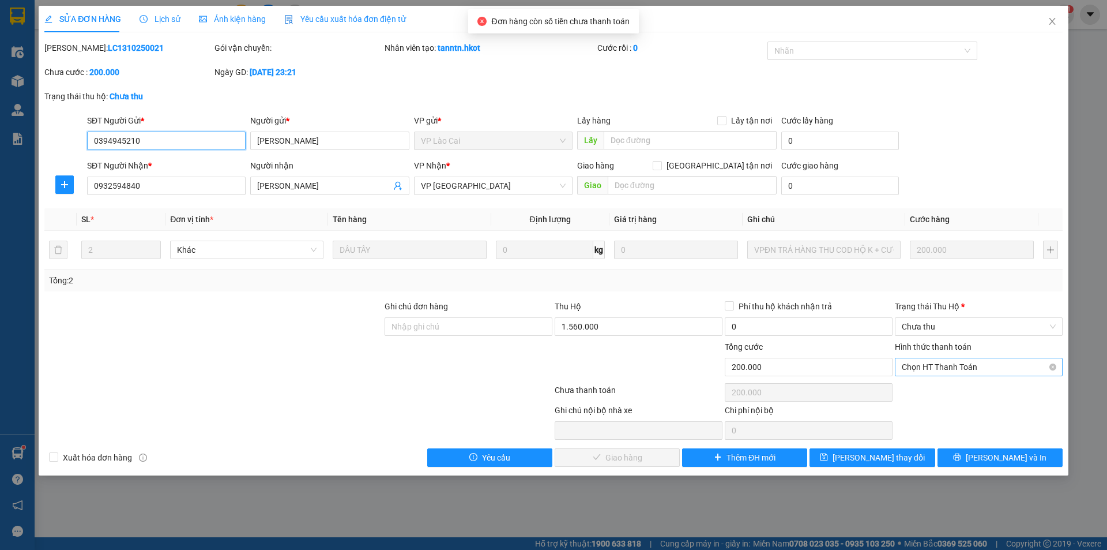
click at [971, 359] on span "Chọn HT Thanh Toán" at bounding box center [979, 366] width 154 height 17
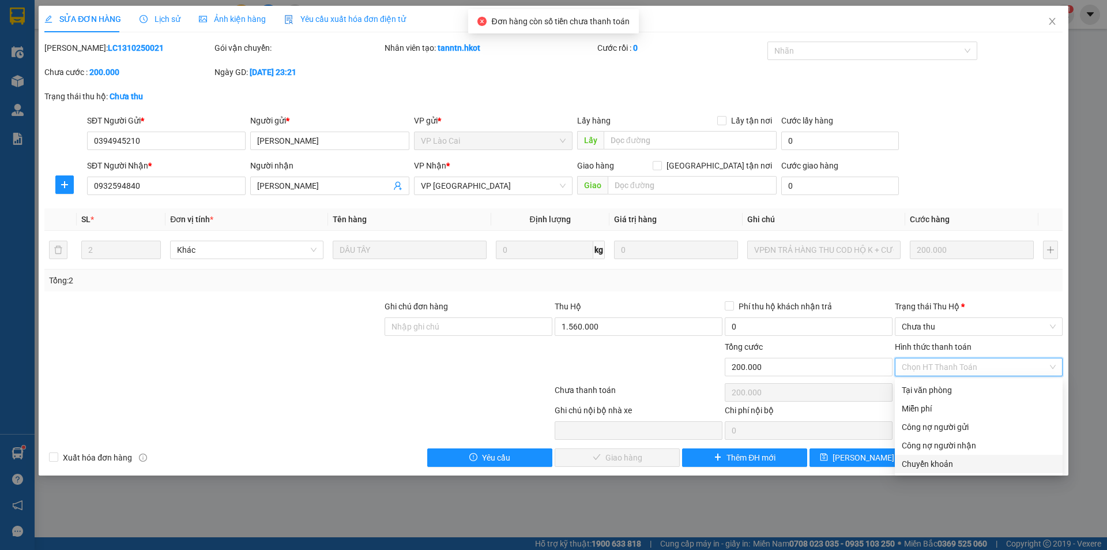
click at [929, 460] on div "Chuyển khoản" at bounding box center [979, 463] width 154 height 13
type input "0"
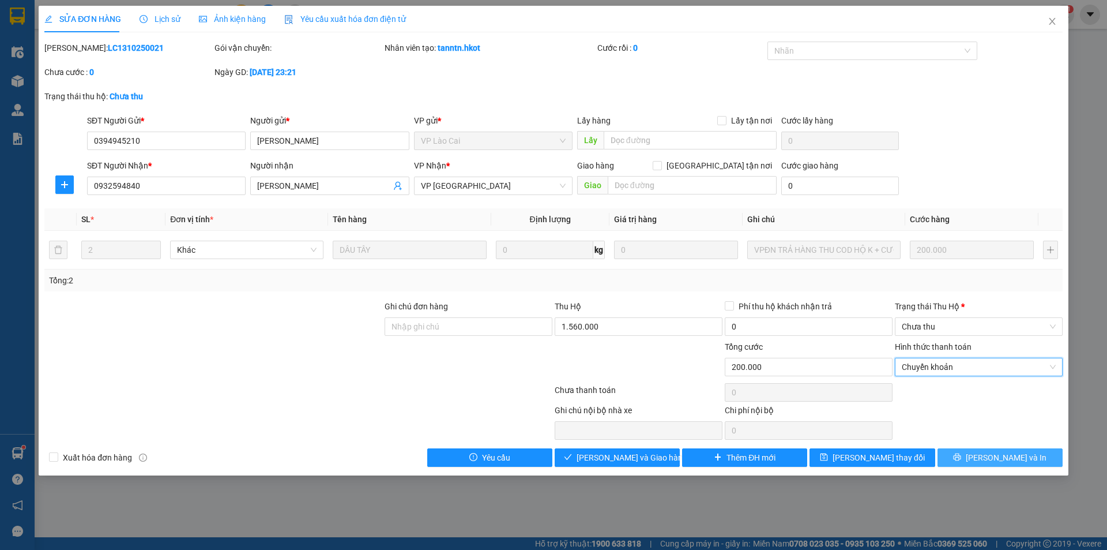
click at [997, 456] on span "[PERSON_NAME] và In" at bounding box center [1006, 457] width 81 height 13
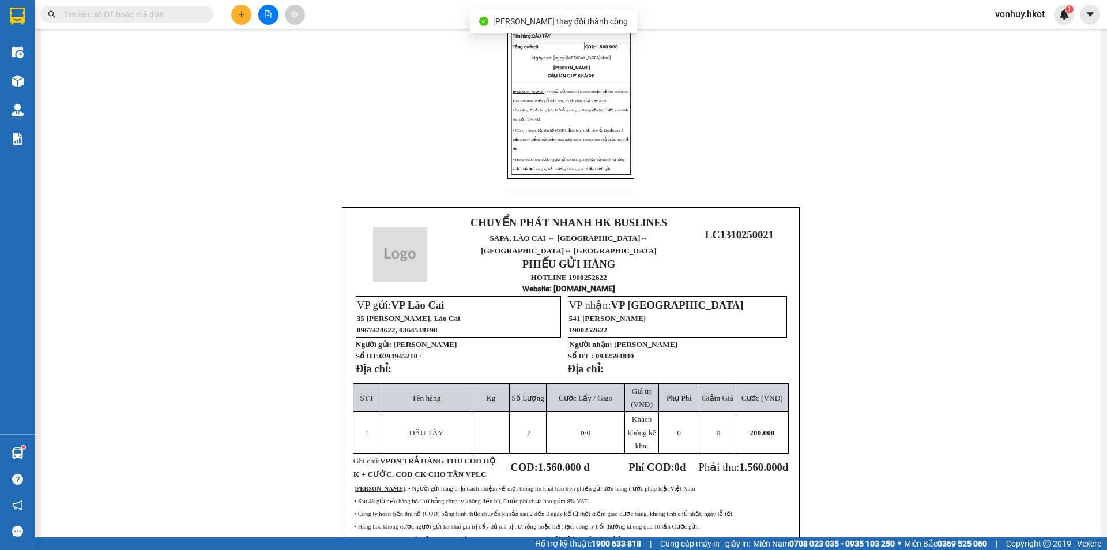
scroll to position [298, 0]
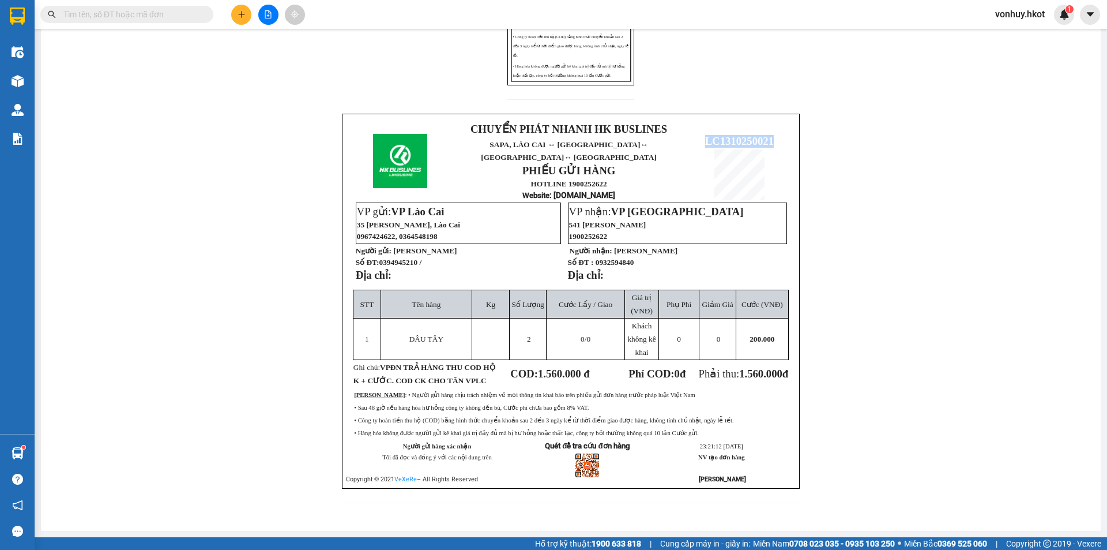
drag, startPoint x: 697, startPoint y: 138, endPoint x: 768, endPoint y: 136, distance: 71.0
click at [768, 136] on p "LC1310250021" at bounding box center [739, 141] width 103 height 13
copy span "LC1310250021"
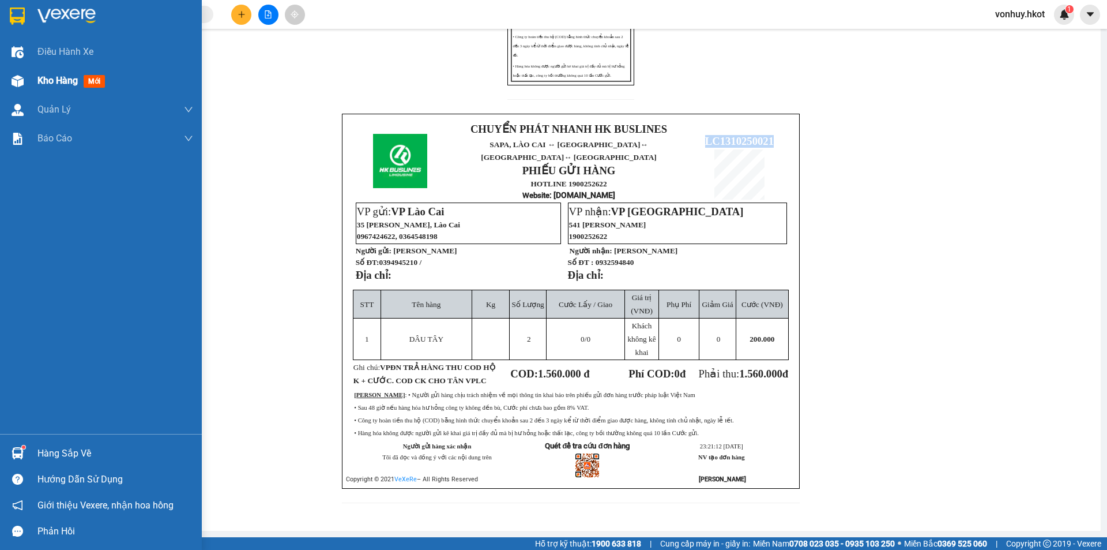
click at [45, 80] on span "Kho hàng" at bounding box center [57, 80] width 40 height 11
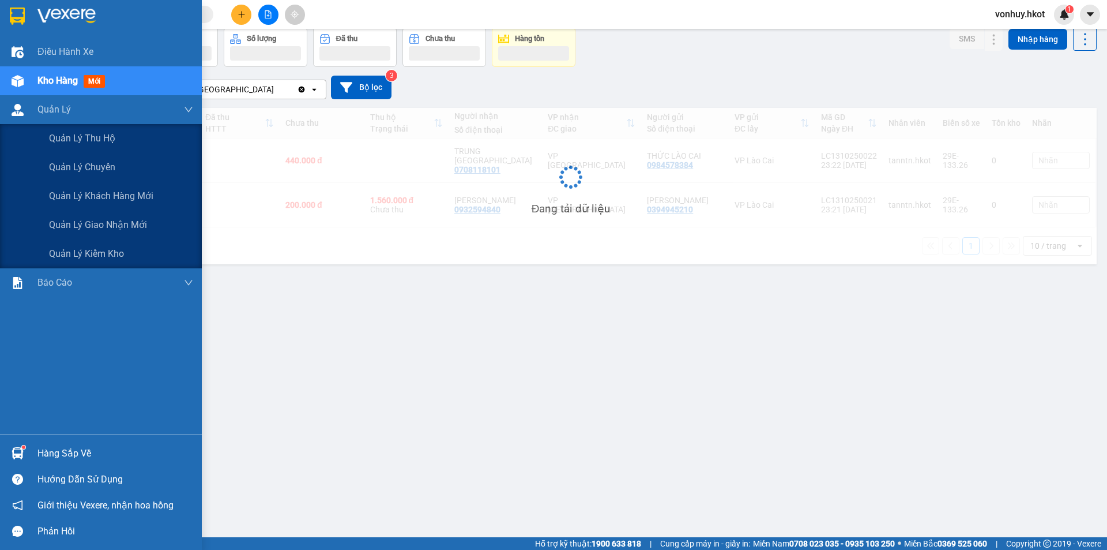
scroll to position [53, 0]
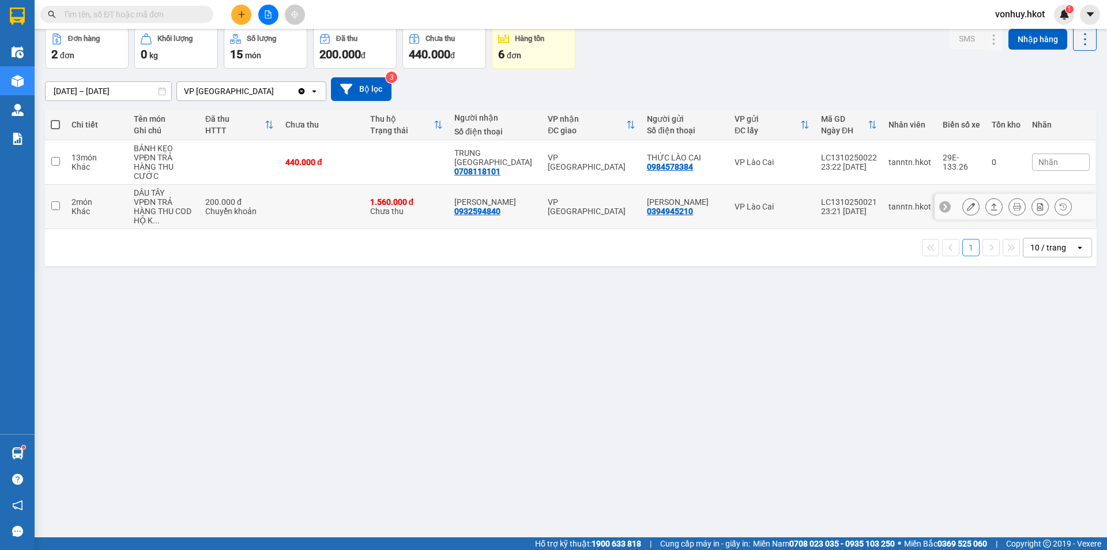
click at [404, 198] on div "1.560.000 đ Chưa thu" at bounding box center [406, 206] width 73 height 18
checkbox input "true"
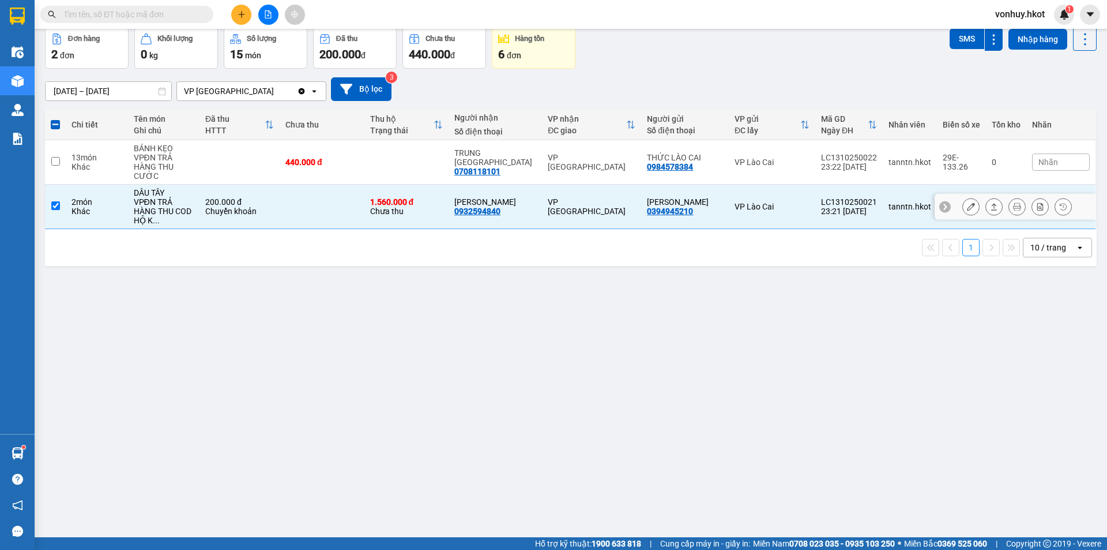
click at [991, 197] on button at bounding box center [994, 207] width 16 height 20
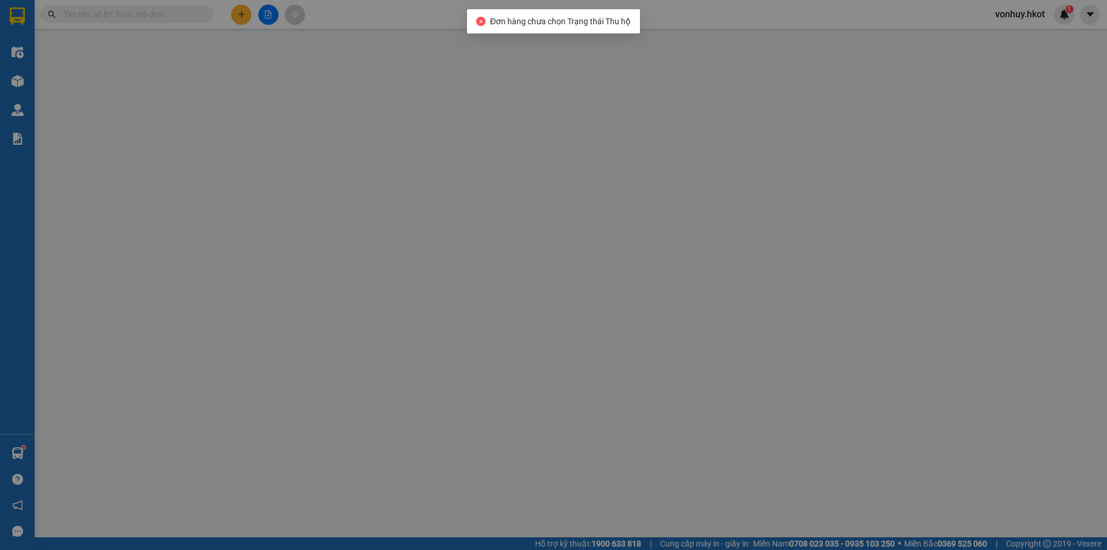
type input "0394945210"
type input "[PERSON_NAME]"
type input "0932594840"
type input "[PERSON_NAME]"
type input "200.000"
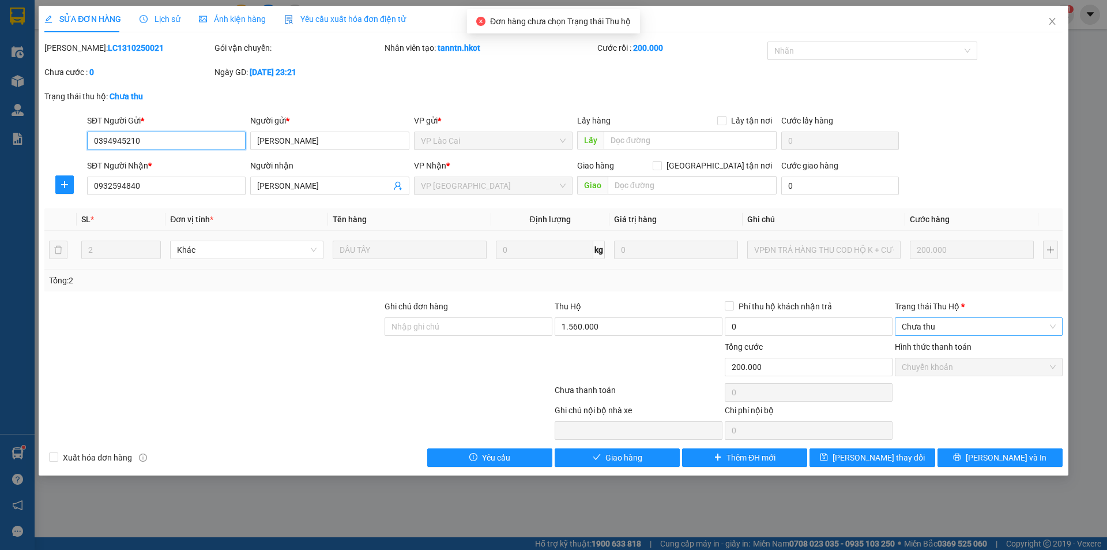
click at [949, 321] on span "Chưa thu" at bounding box center [979, 326] width 154 height 17
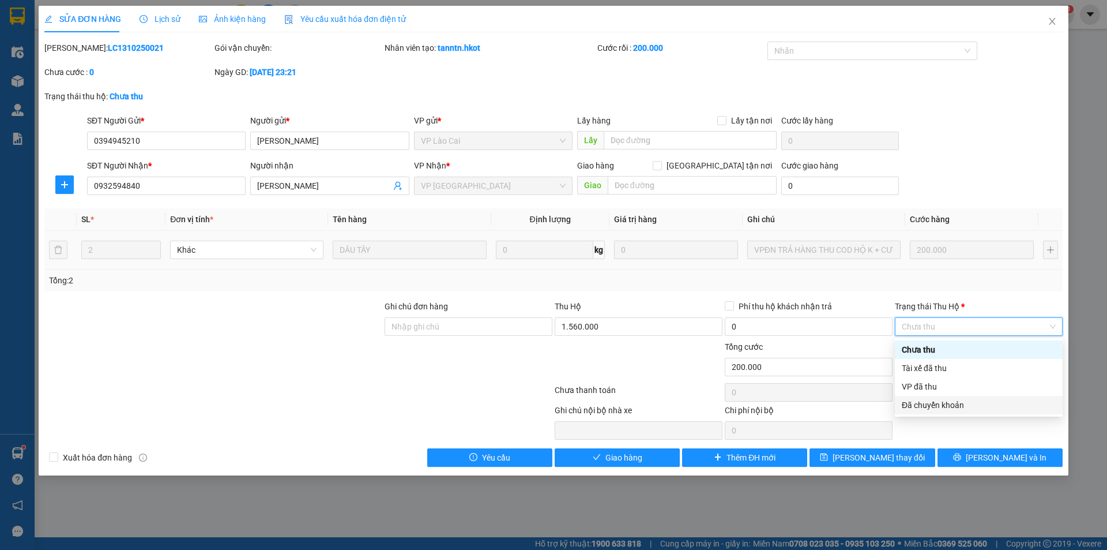
click at [919, 405] on div "Đã chuyển khoản" at bounding box center [979, 405] width 154 height 13
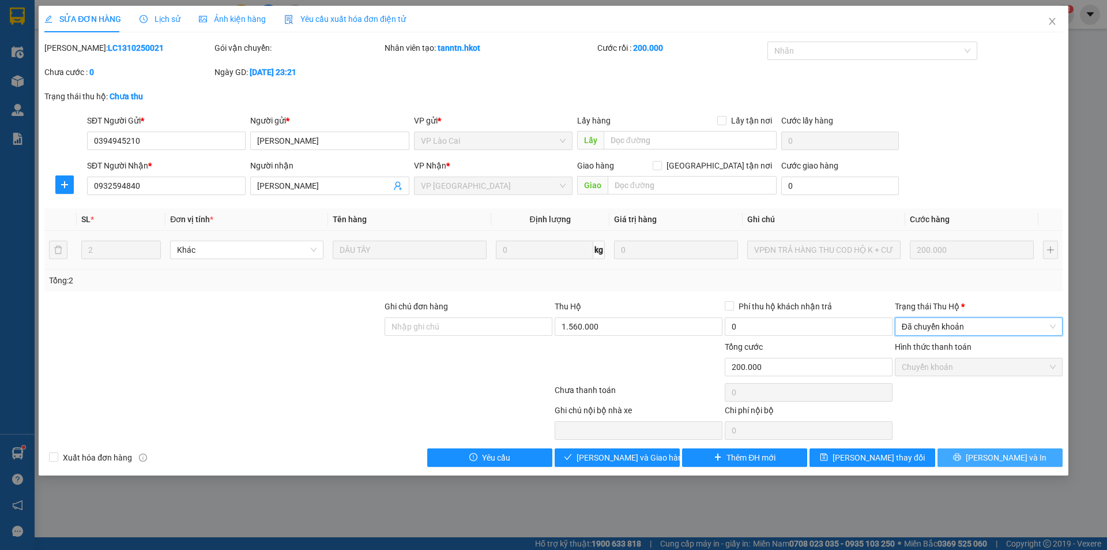
click at [961, 456] on icon "printer" at bounding box center [957, 457] width 8 height 8
click at [631, 462] on span "[PERSON_NAME] và Giao hàng" at bounding box center [632, 457] width 111 height 13
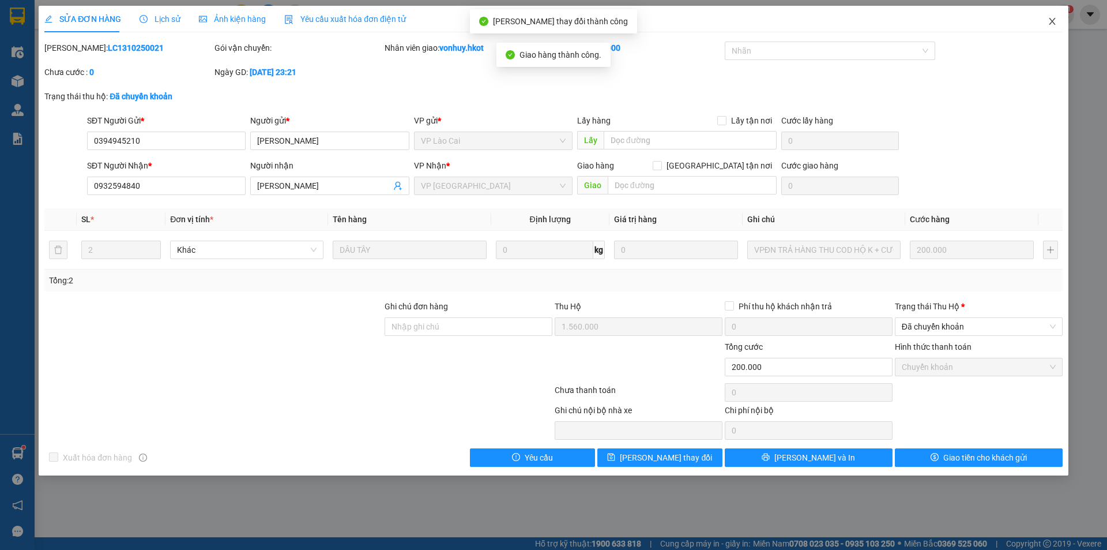
click at [1053, 18] on icon "close" at bounding box center [1052, 21] width 9 height 9
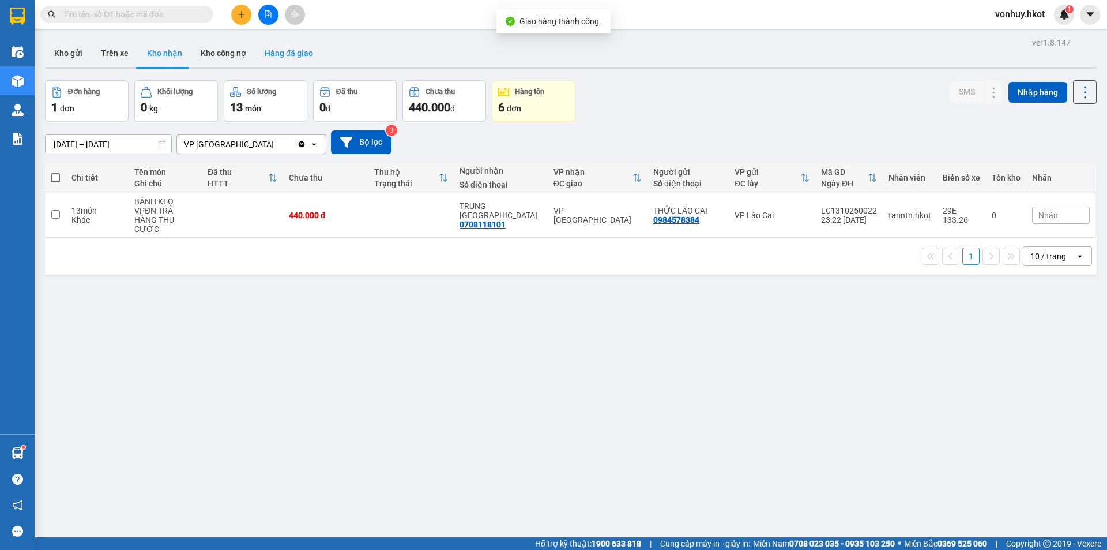
click at [281, 53] on button "Hàng đã giao" at bounding box center [289, 53] width 67 height 28
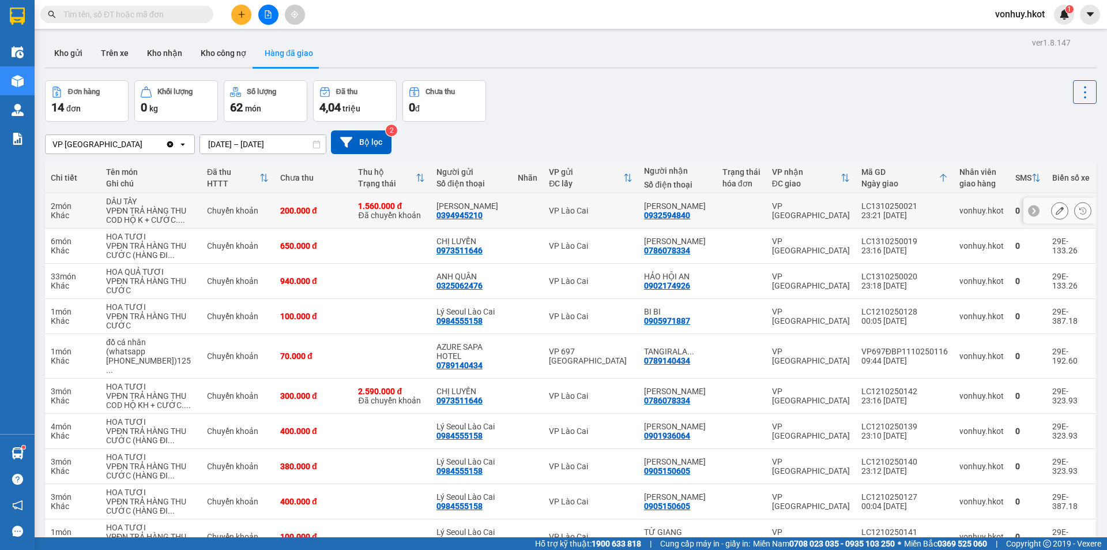
click at [334, 208] on div "200.000 đ" at bounding box center [313, 210] width 66 height 9
click at [1052, 211] on button at bounding box center [1060, 211] width 16 height 20
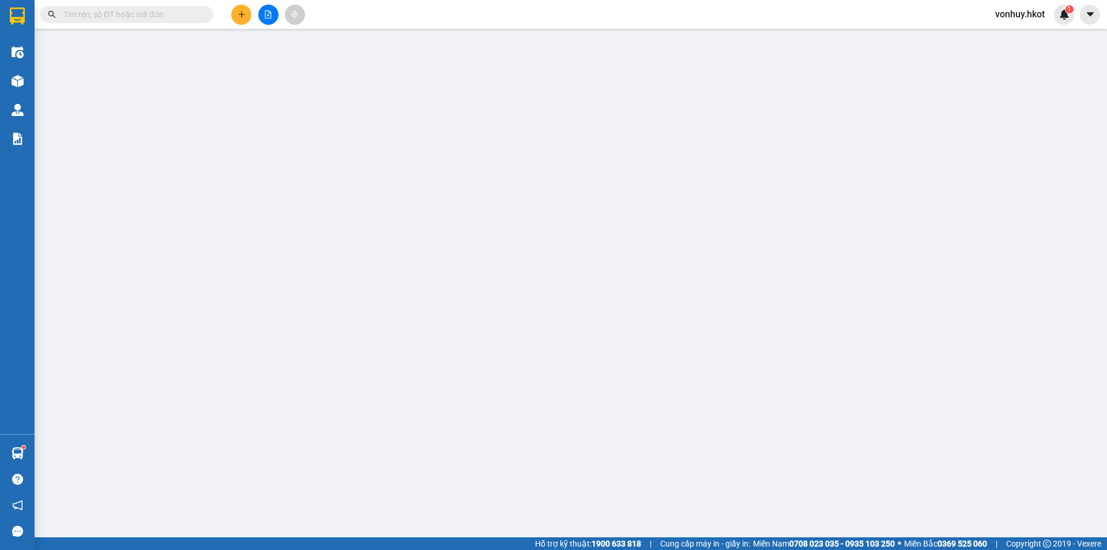
type input "0394945210"
type input "[PERSON_NAME]"
type input "0932594840"
type input "[PERSON_NAME]"
type input "1.560.000"
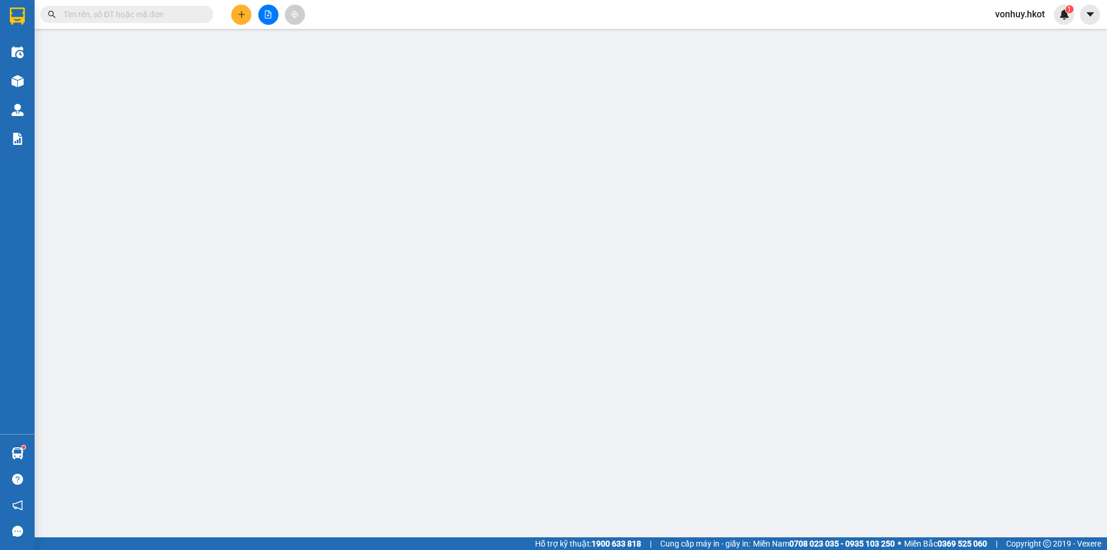
type input "0"
type input "200.000"
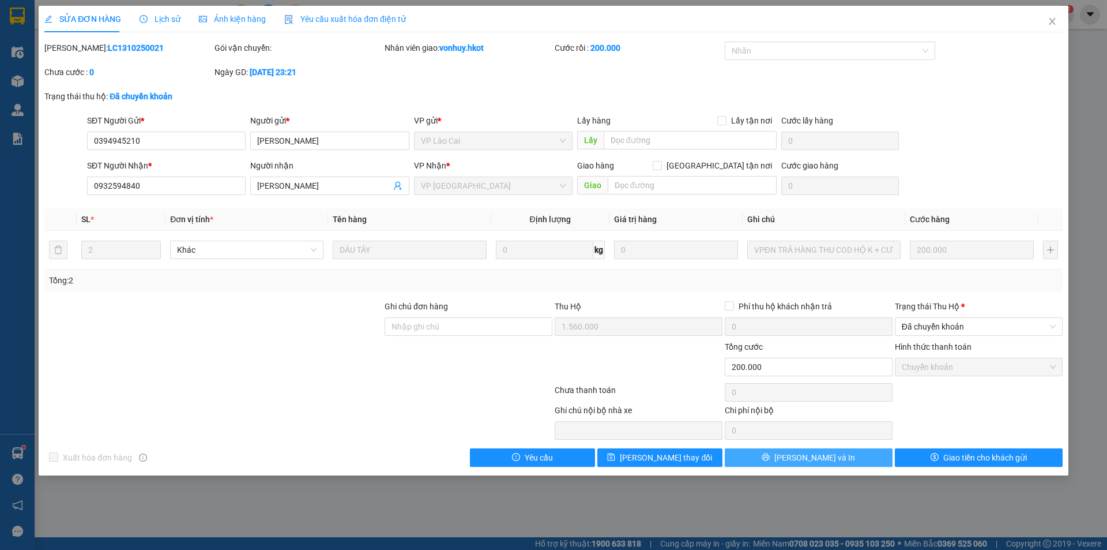
click at [844, 450] on button "[PERSON_NAME] và In" at bounding box center [809, 457] width 168 height 18
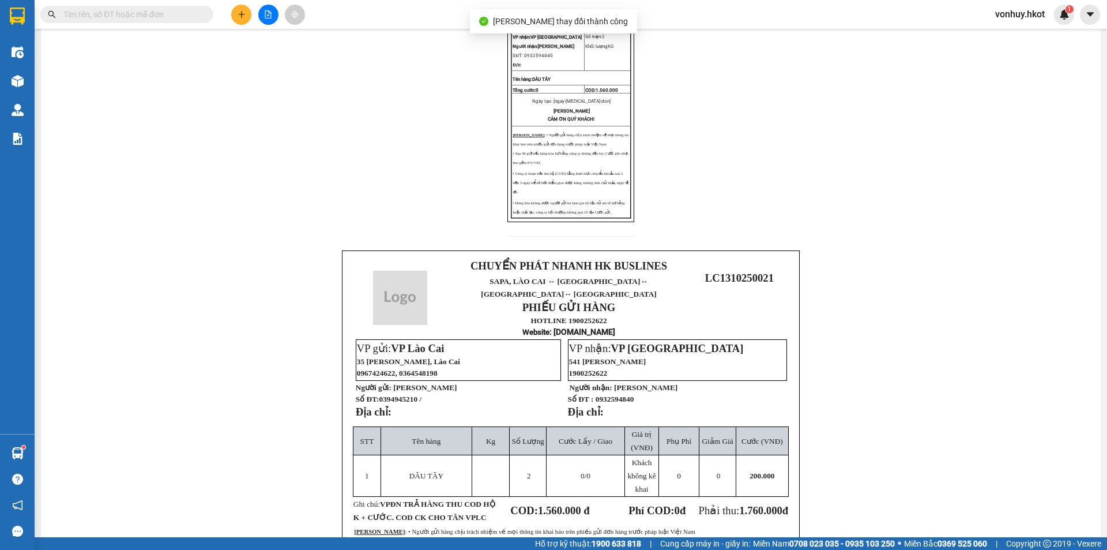
scroll to position [298, 0]
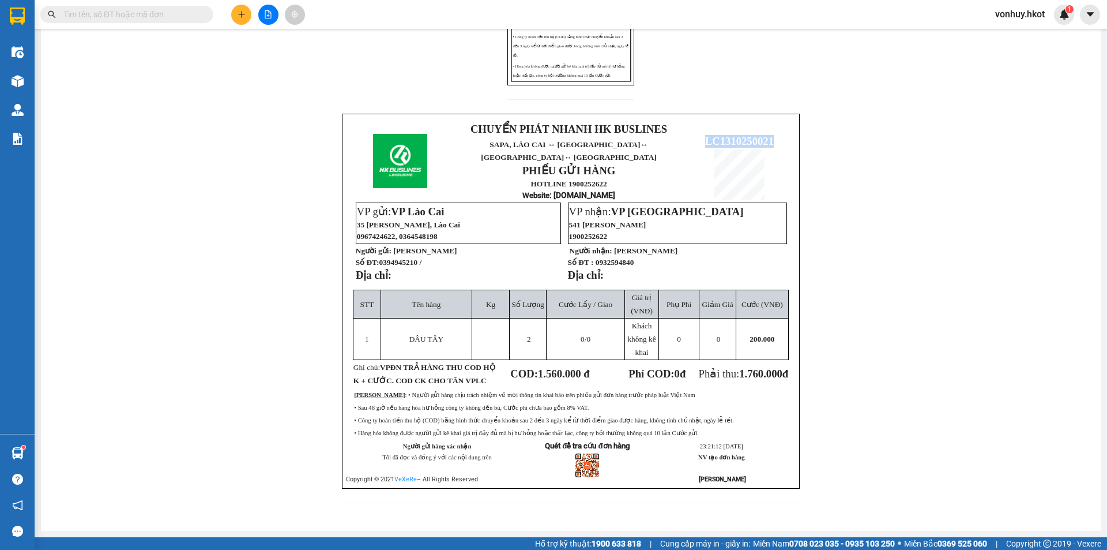
drag, startPoint x: 747, startPoint y: 130, endPoint x: 754, endPoint y: 133, distance: 7.3
click at [780, 135] on p "LC1310250021" at bounding box center [739, 141] width 103 height 13
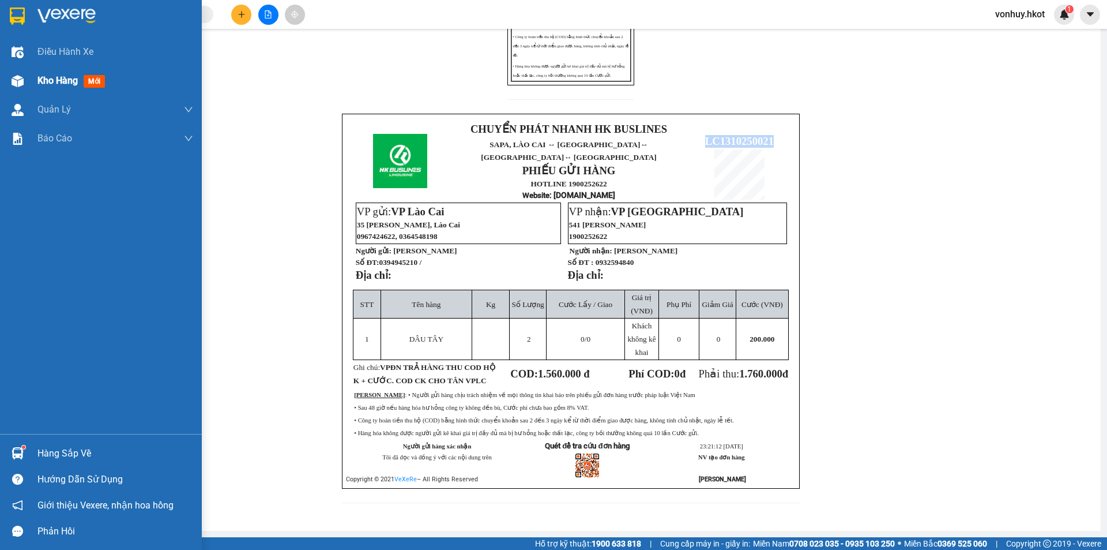
click at [18, 84] on img at bounding box center [18, 81] width 12 height 12
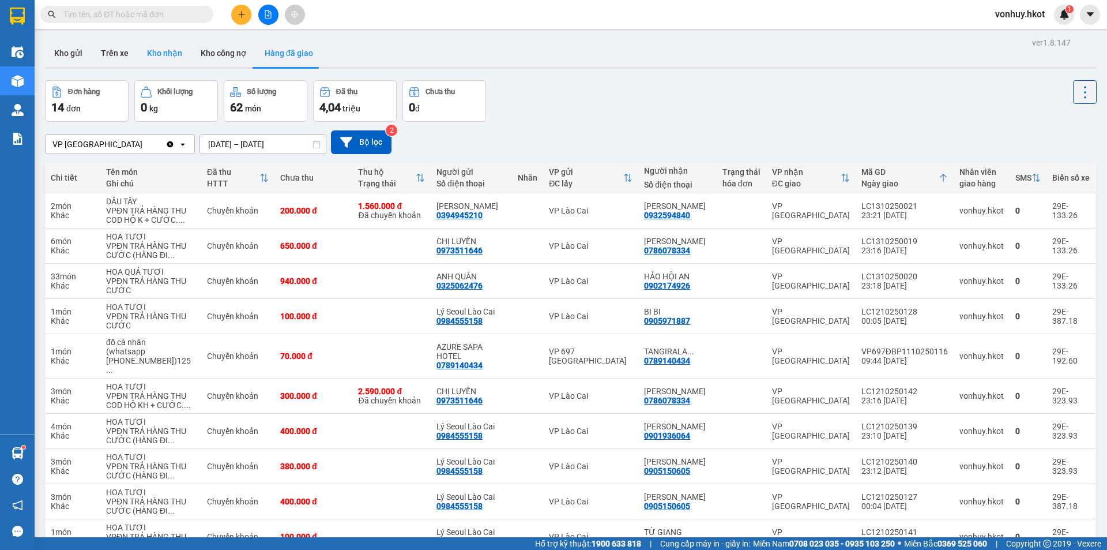
click at [142, 47] on button "Kho nhận" at bounding box center [165, 53] width 54 height 28
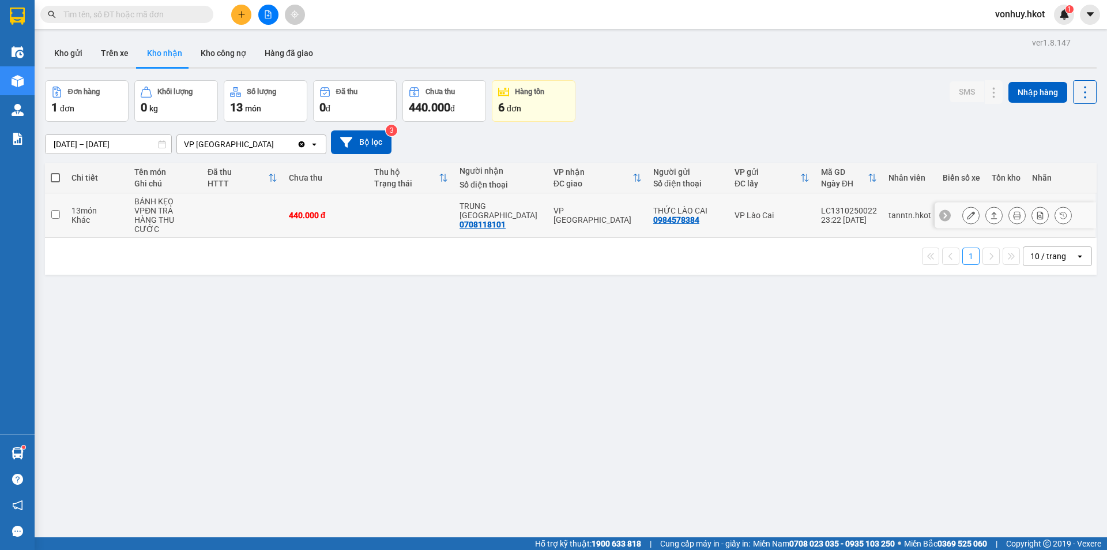
click at [335, 200] on td "440.000 đ" at bounding box center [325, 215] width 85 height 44
checkbox input "true"
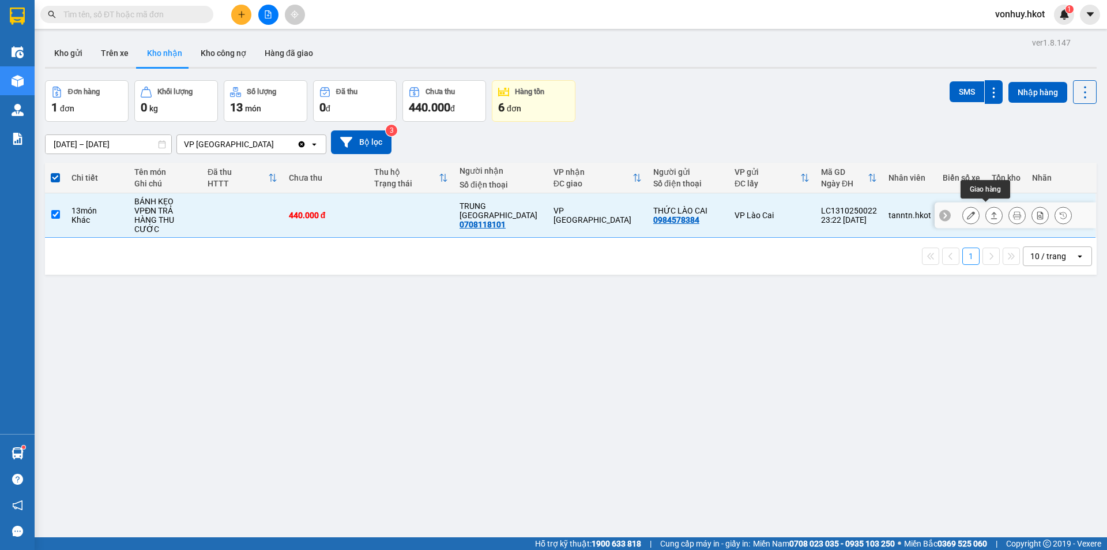
click at [991, 212] on icon at bounding box center [994, 215] width 6 height 7
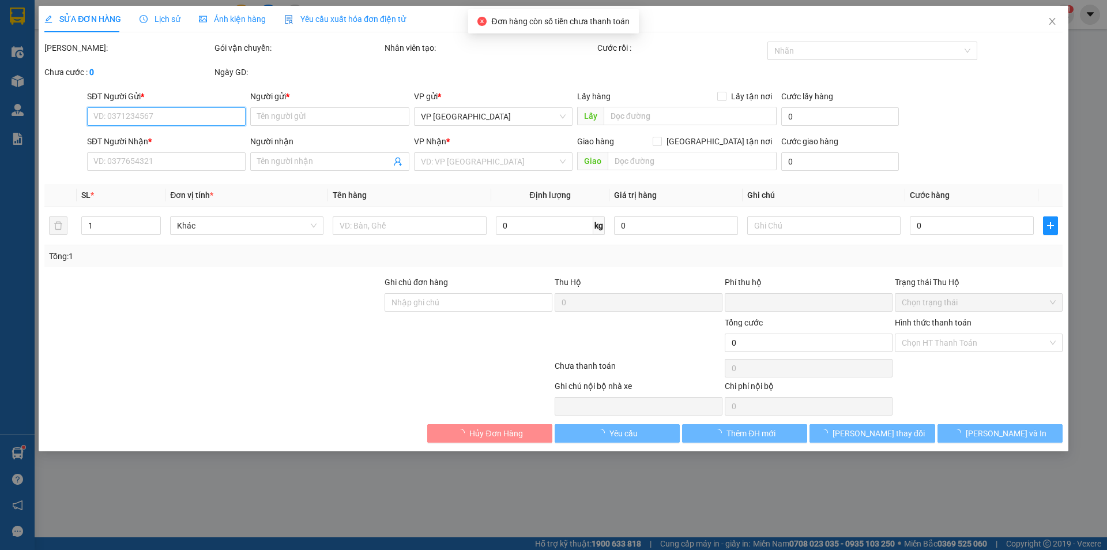
type input "0984578384"
type input "THỨC LÀO CAI"
type input "0708118101"
type input "TRUNG [GEOGRAPHIC_DATA]"
type input "0"
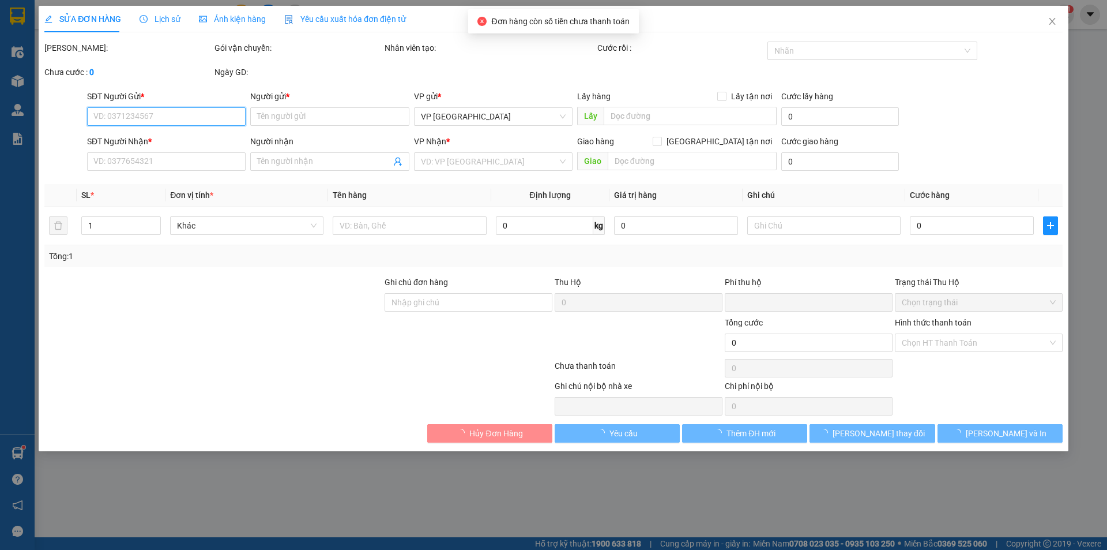
type input "440.000"
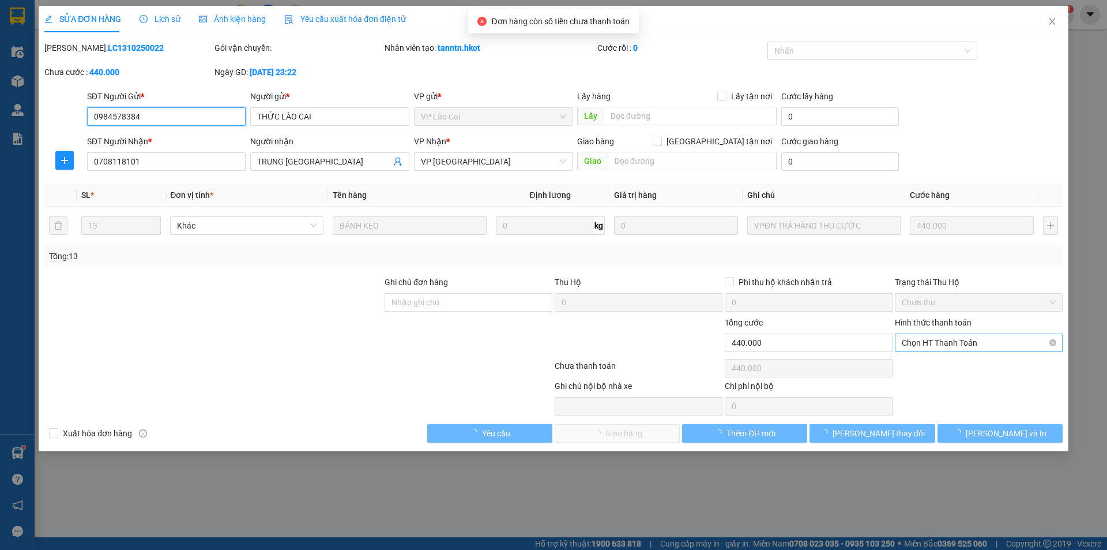
click at [938, 344] on span "Chọn HT Thanh Toán" at bounding box center [979, 342] width 154 height 17
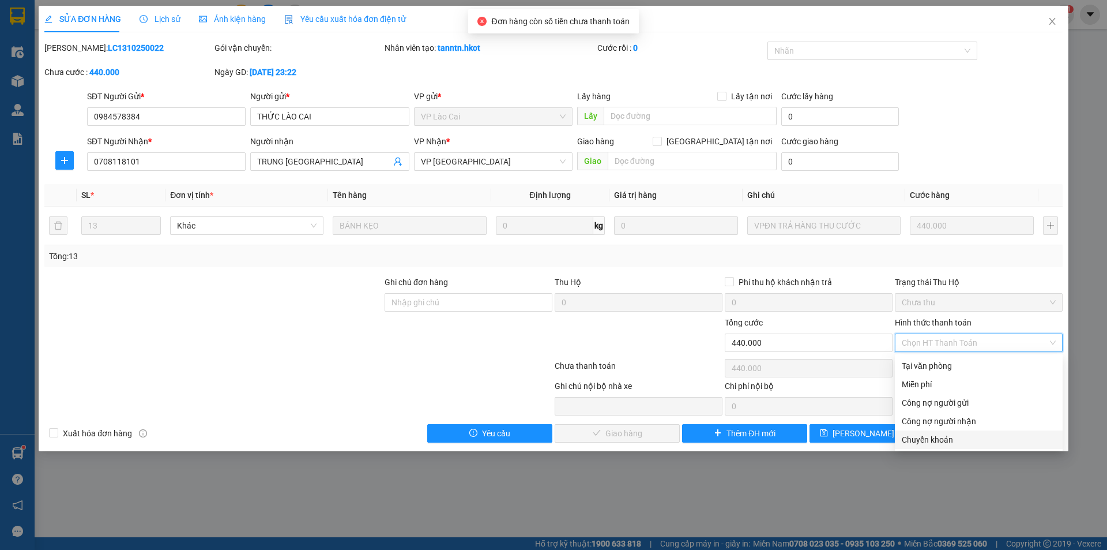
click at [921, 438] on div "Chuyển khoản" at bounding box center [979, 439] width 154 height 13
type input "0"
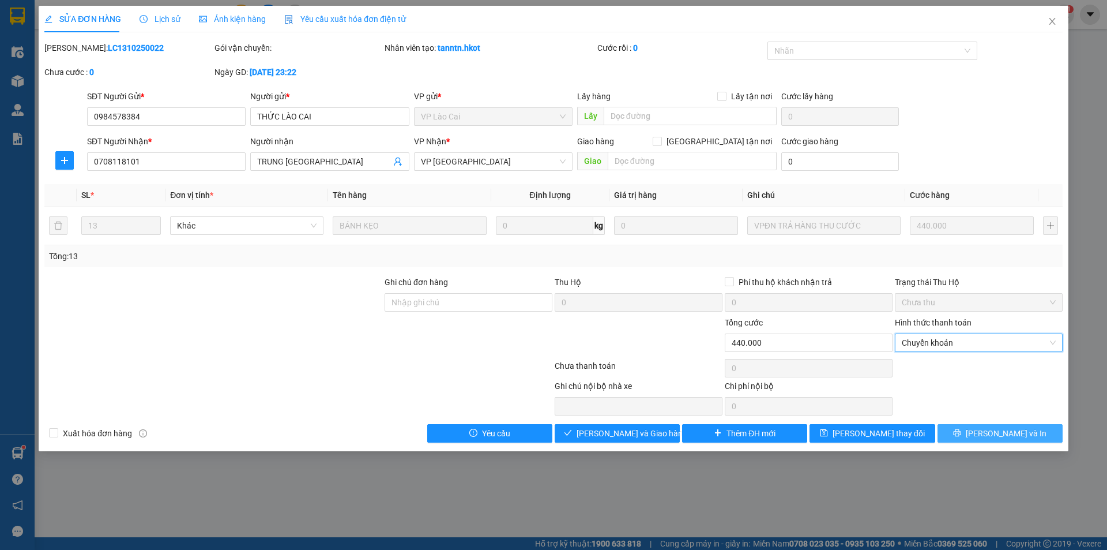
click at [994, 433] on span "[PERSON_NAME] và In" at bounding box center [1006, 433] width 81 height 13
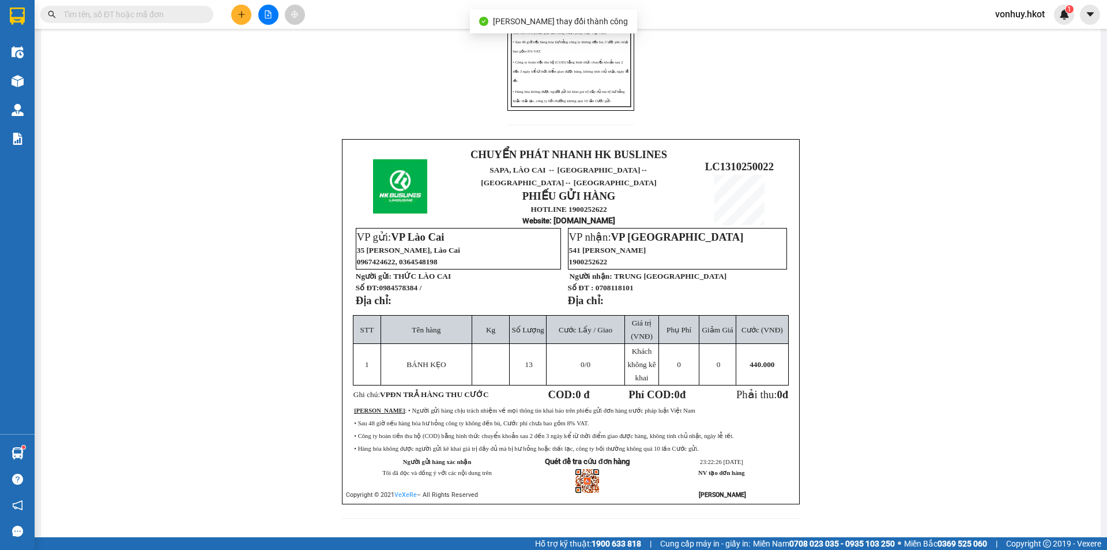
scroll to position [288, 0]
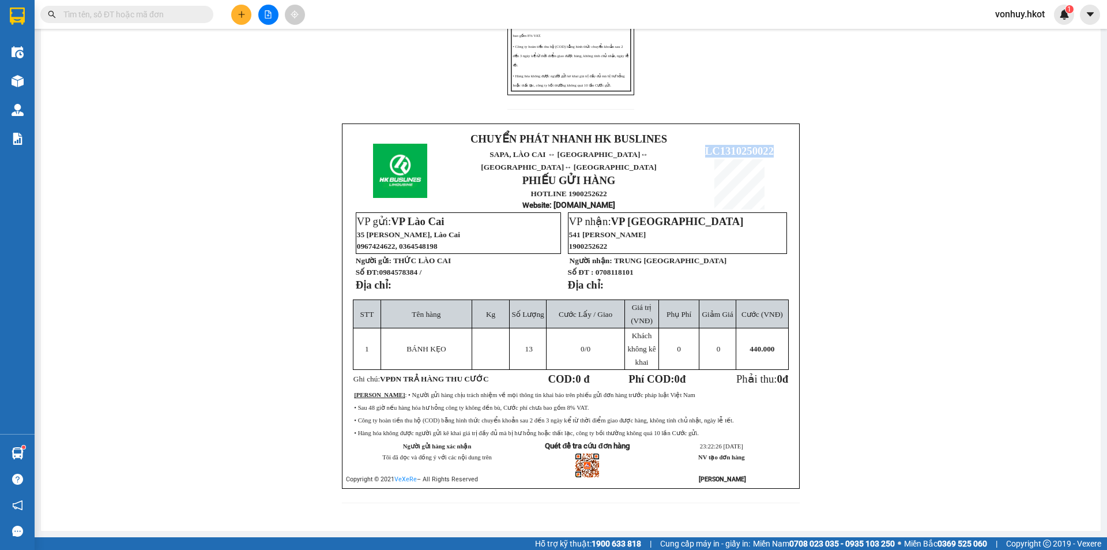
drag, startPoint x: 699, startPoint y: 137, endPoint x: 771, endPoint y: 144, distance: 71.9
click at [771, 145] on p "LC1310250022" at bounding box center [739, 151] width 103 height 13
copy span "LC1310250022"
click at [186, 16] on input "text" at bounding box center [131, 14] width 136 height 13
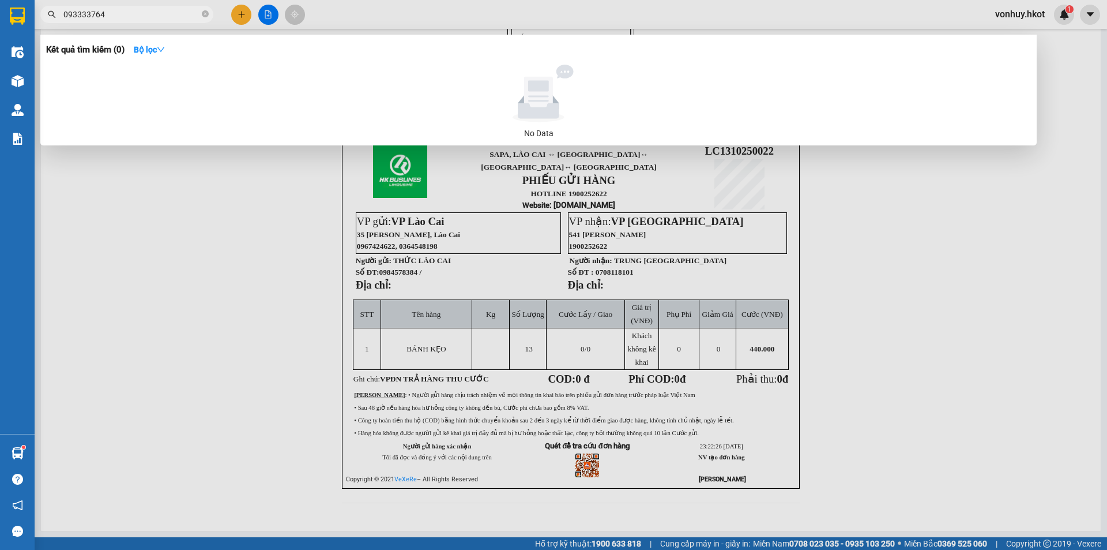
type input "0933337643"
click at [204, 17] on icon "close-circle" at bounding box center [205, 13] width 7 height 7
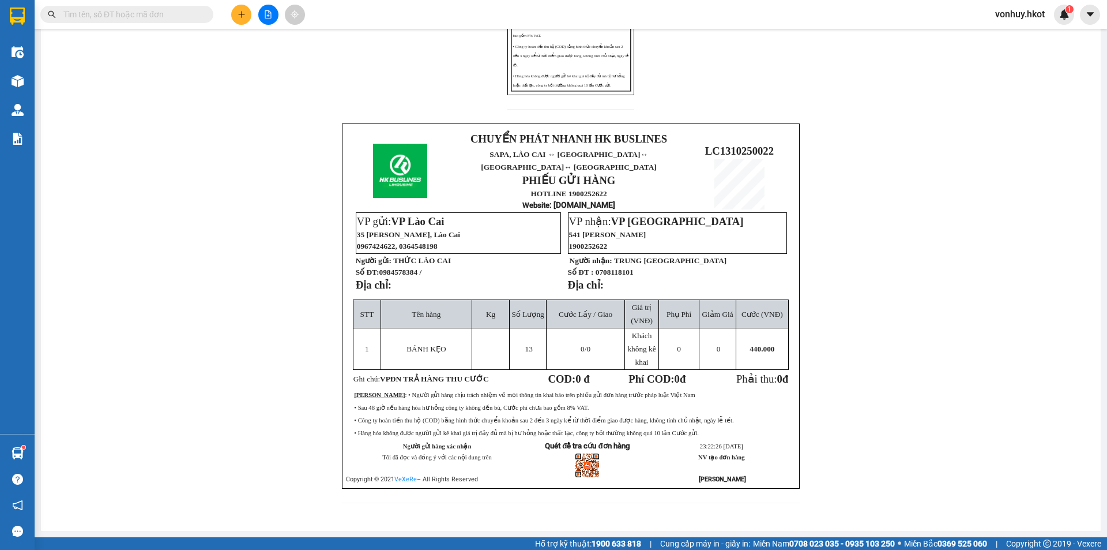
click at [110, 19] on input "text" at bounding box center [131, 14] width 136 height 13
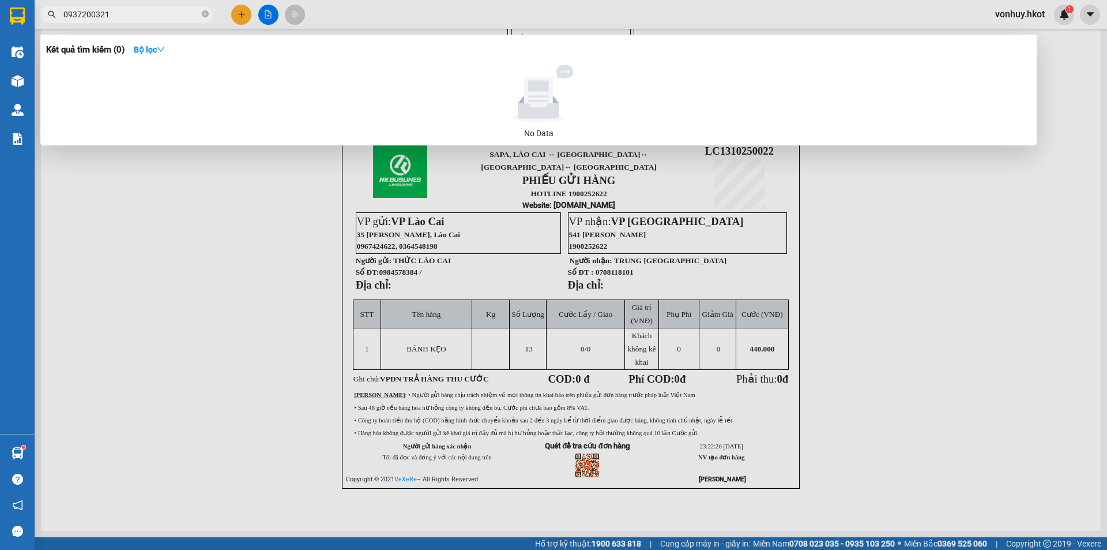
drag, startPoint x: 119, startPoint y: 17, endPoint x: 58, endPoint y: 18, distance: 61.2
click at [58, 18] on span "0937200321" at bounding box center [126, 14] width 173 height 17
click at [122, 17] on input "0937200321" at bounding box center [131, 14] width 136 height 13
drag, startPoint x: 124, startPoint y: 15, endPoint x: 64, endPoint y: 11, distance: 60.1
click at [64, 11] on input "0937200321" at bounding box center [131, 14] width 136 height 13
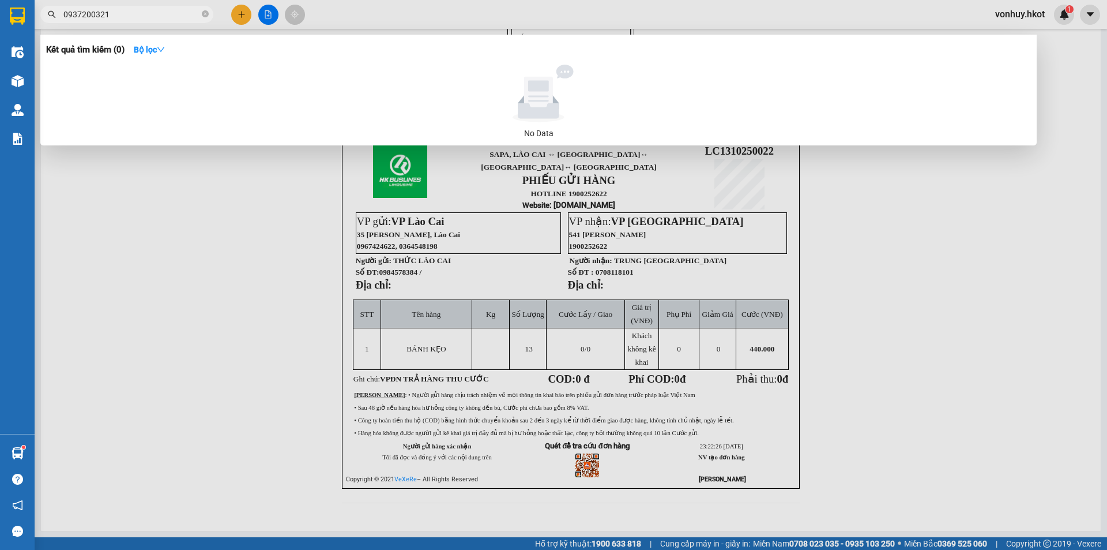
type input "0937200321"
click at [435, 404] on div at bounding box center [553, 275] width 1107 height 550
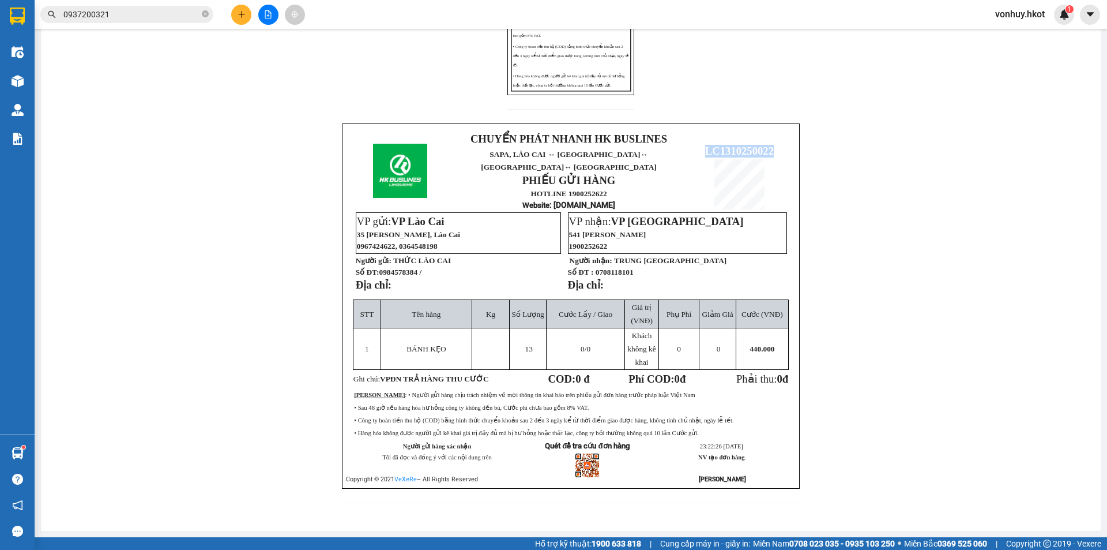
drag, startPoint x: 698, startPoint y: 140, endPoint x: 765, endPoint y: 145, distance: 66.6
click at [771, 146] on p "LC1310250022" at bounding box center [739, 151] width 103 height 13
copy span "LC1310250022"
click at [162, 17] on input "0937200321" at bounding box center [131, 14] width 136 height 13
